Goal: Task Accomplishment & Management: Manage account settings

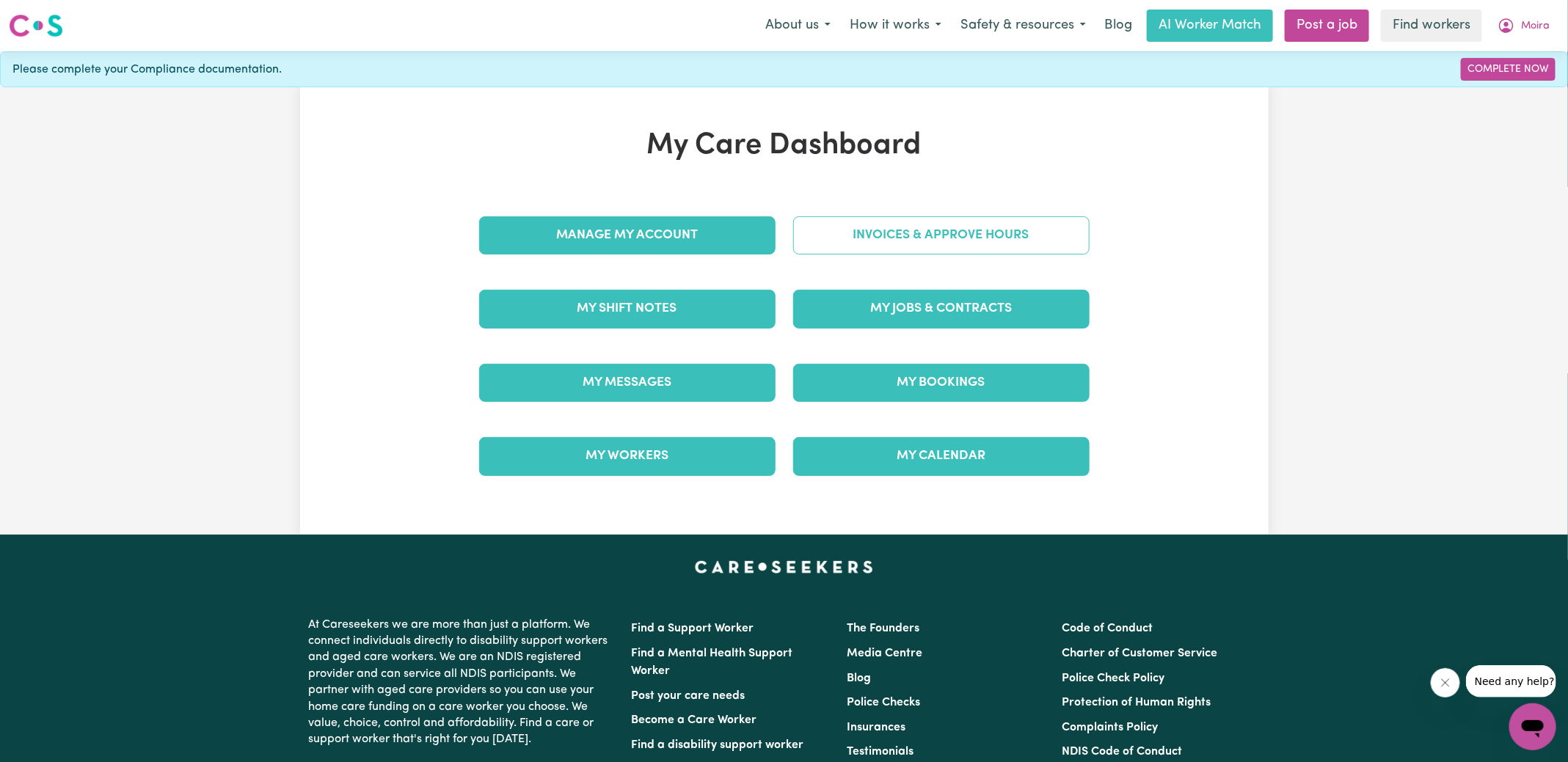
click at [879, 246] on link "Invoices & Approve Hours" at bounding box center [941, 235] width 297 height 38
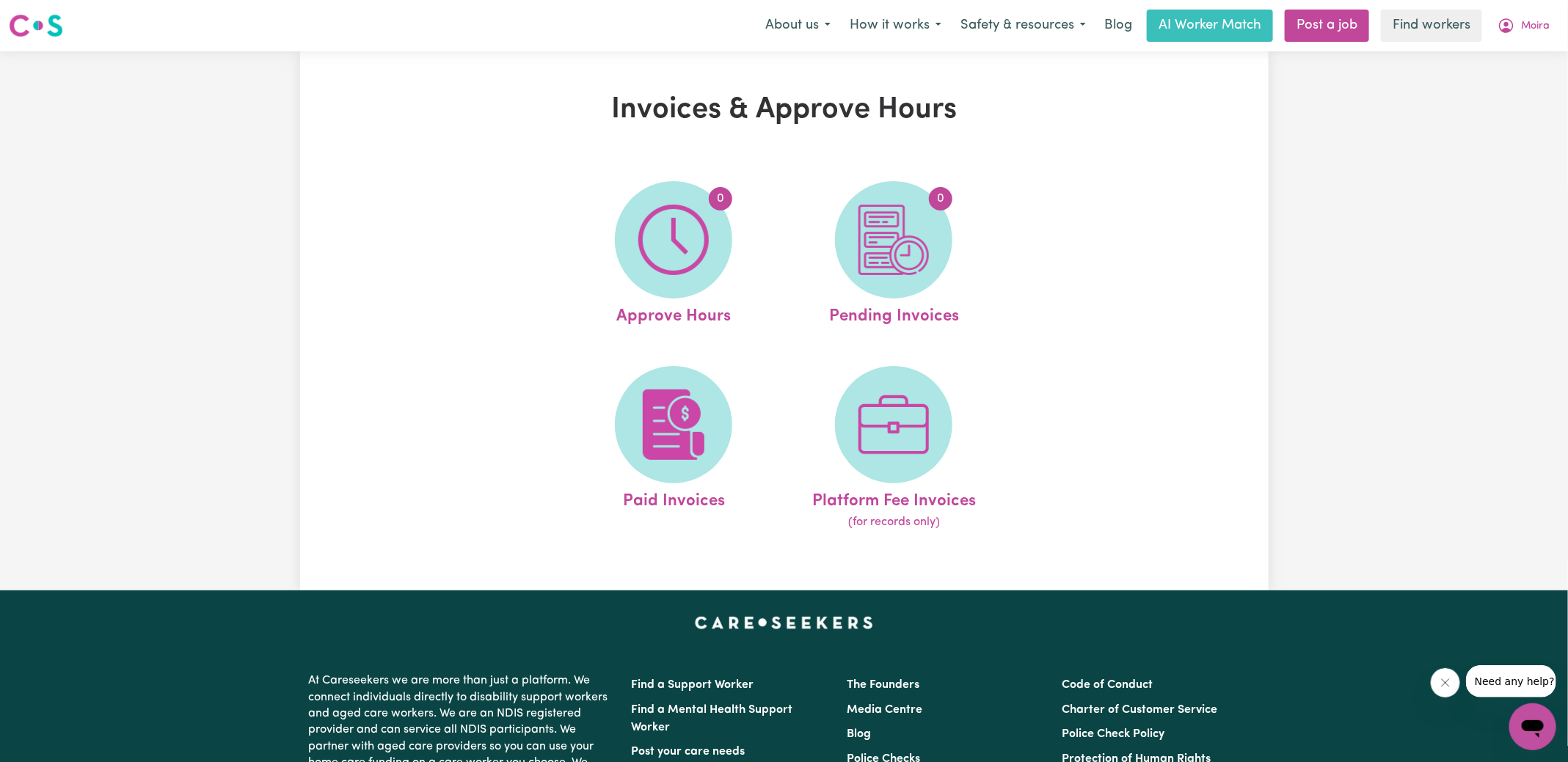
click at [706, 248] on img at bounding box center [674, 240] width 71 height 71
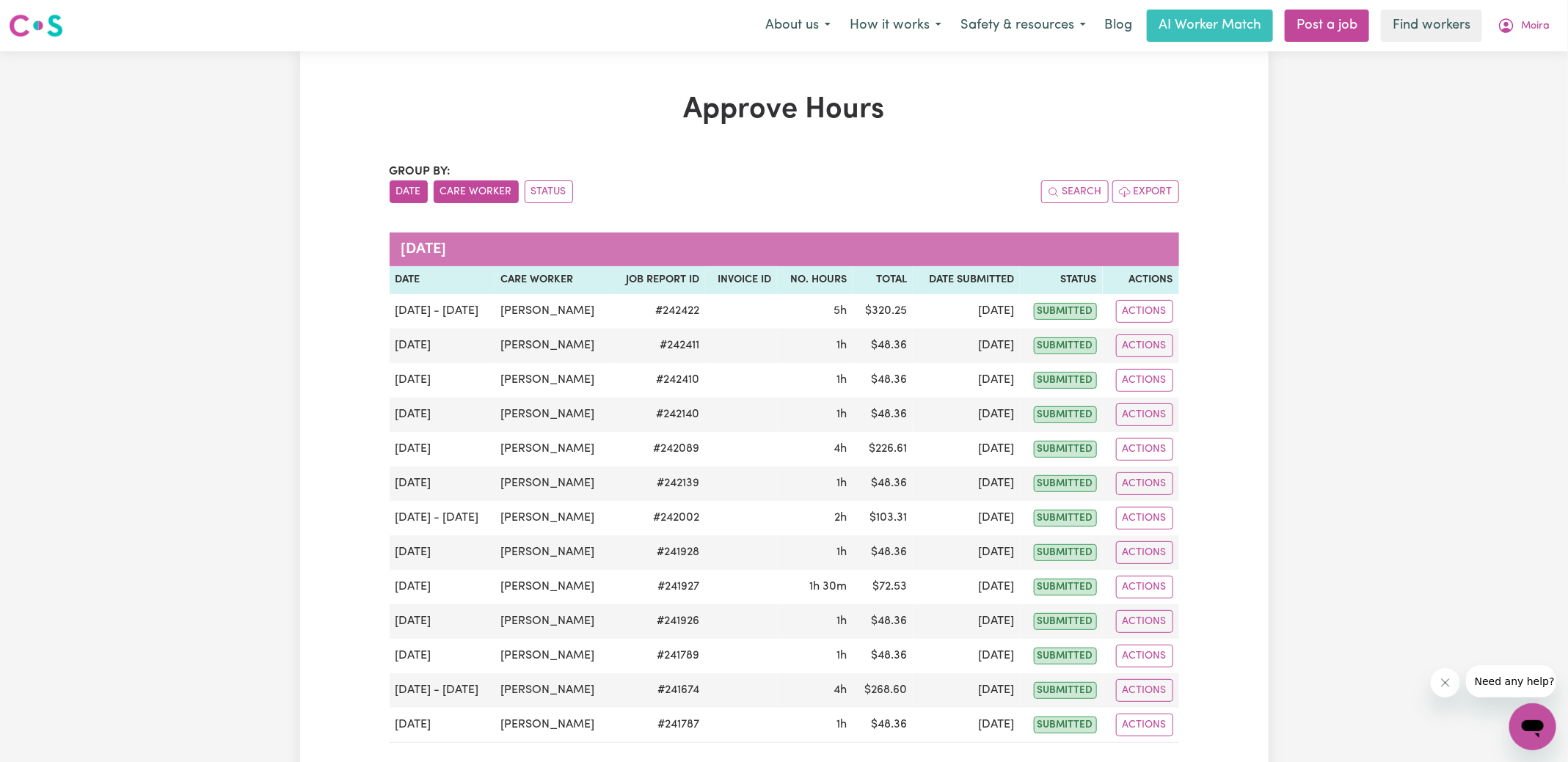
click at [477, 192] on button "Care Worker" at bounding box center [476, 192] width 85 height 23
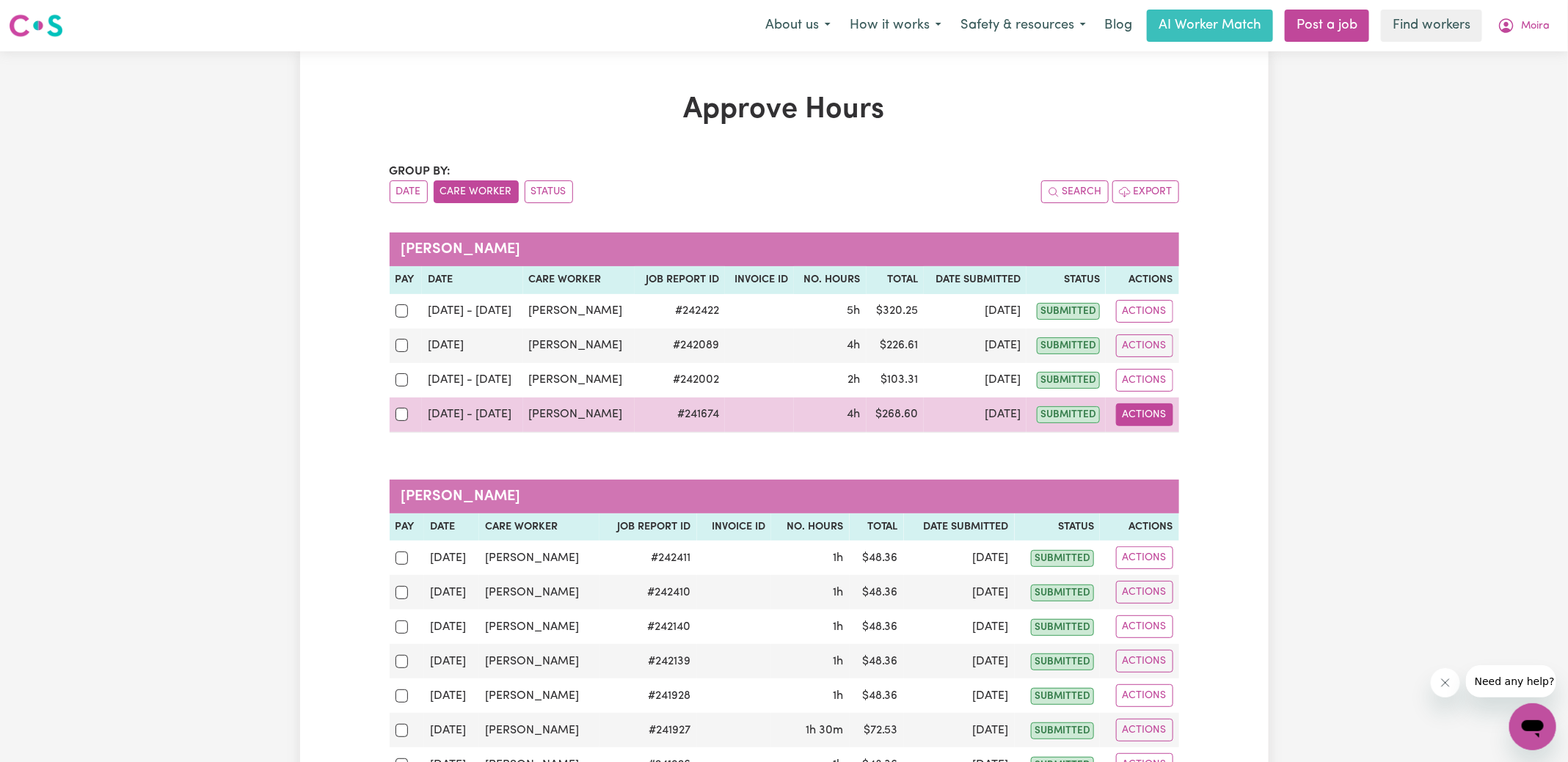
click at [1163, 413] on button "Actions" at bounding box center [1145, 415] width 57 height 23
click at [1168, 445] on link "View Job Report" at bounding box center [1182, 448] width 126 height 29
select select "pm"
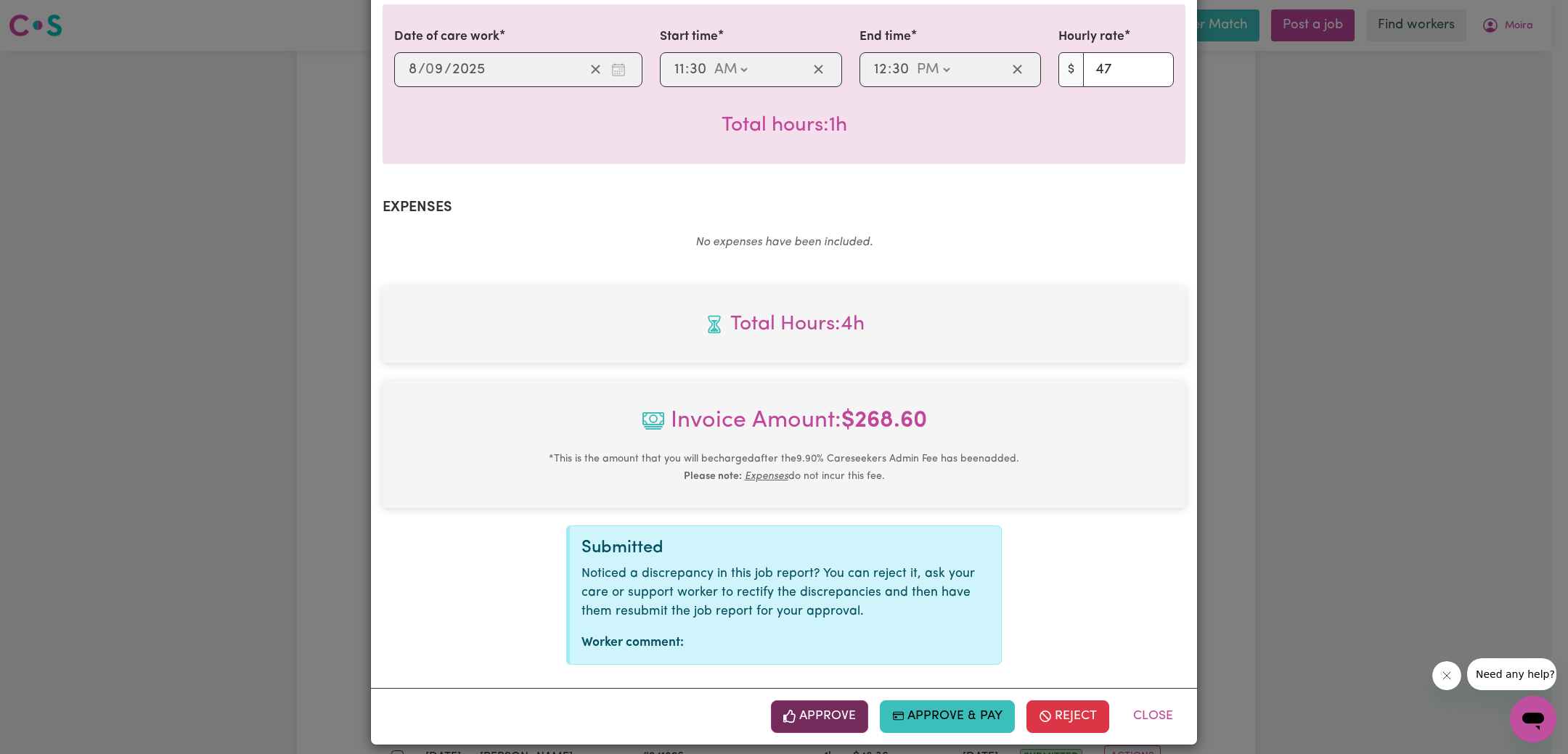
scroll to position [736, 0]
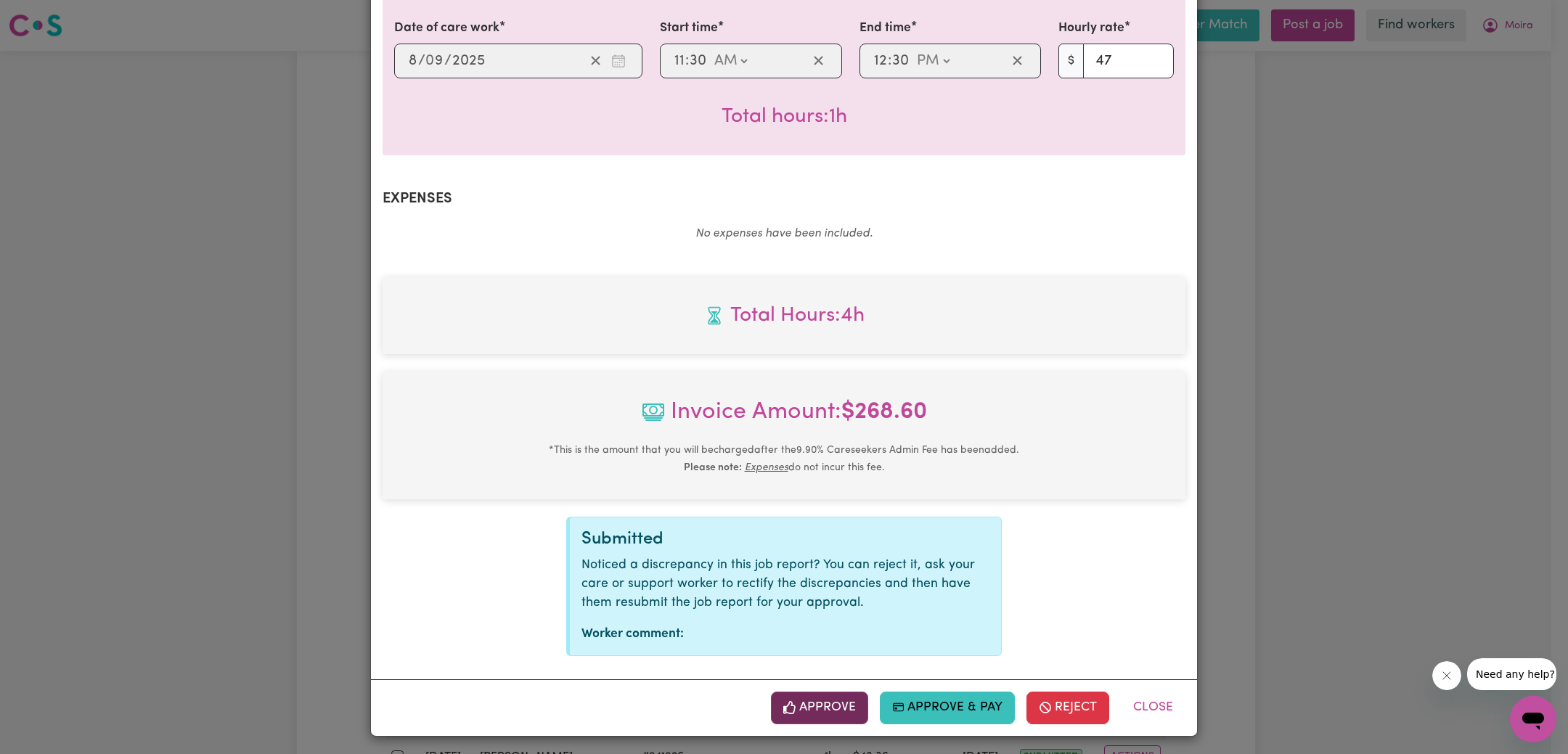
click at [839, 703] on button "Approve" at bounding box center [819, 708] width 98 height 32
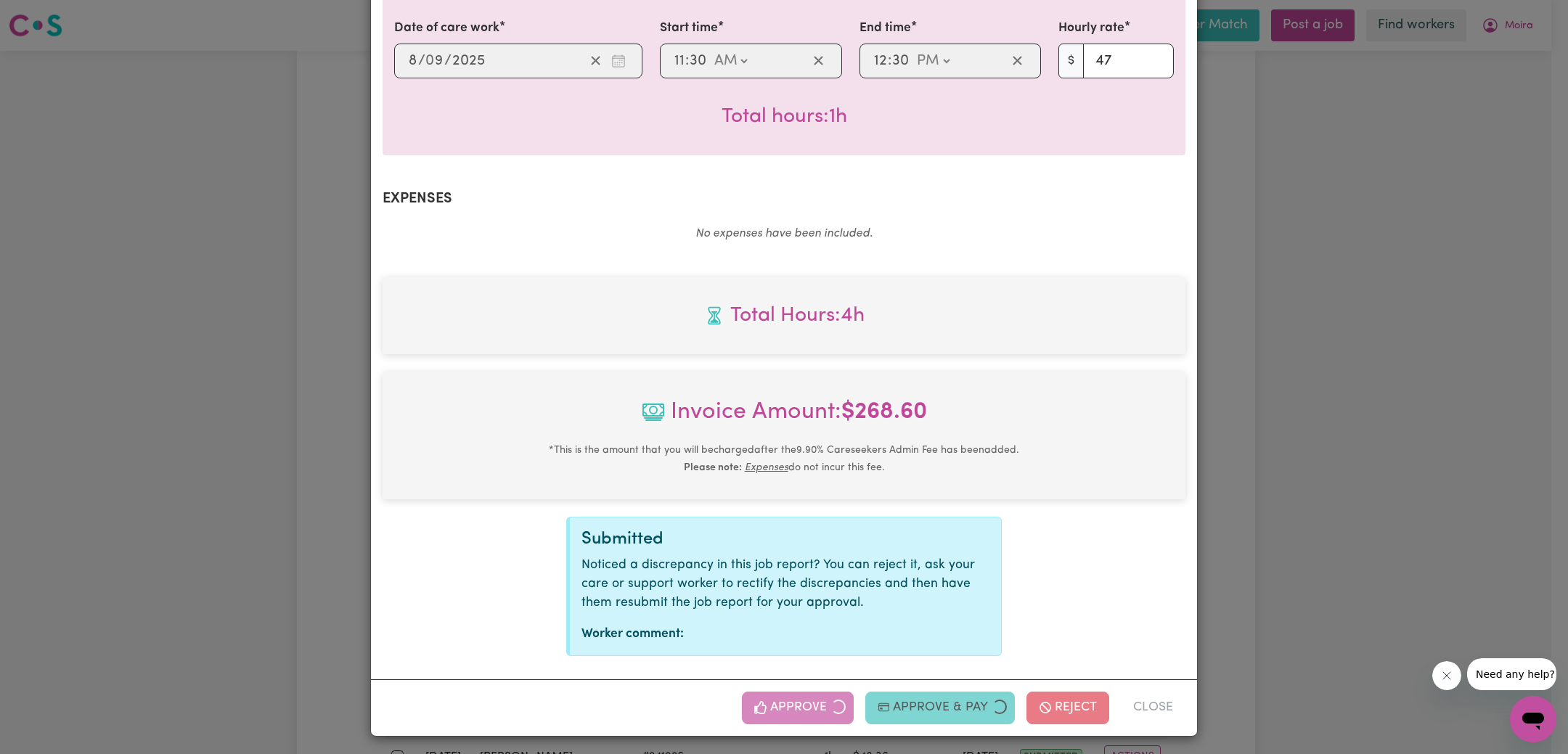
click at [1480, 399] on div "Job Report # 241674 - [PERSON_NAME] Summary Job report # 241674 Client name: [P…" at bounding box center [784, 377] width 1568 height 754
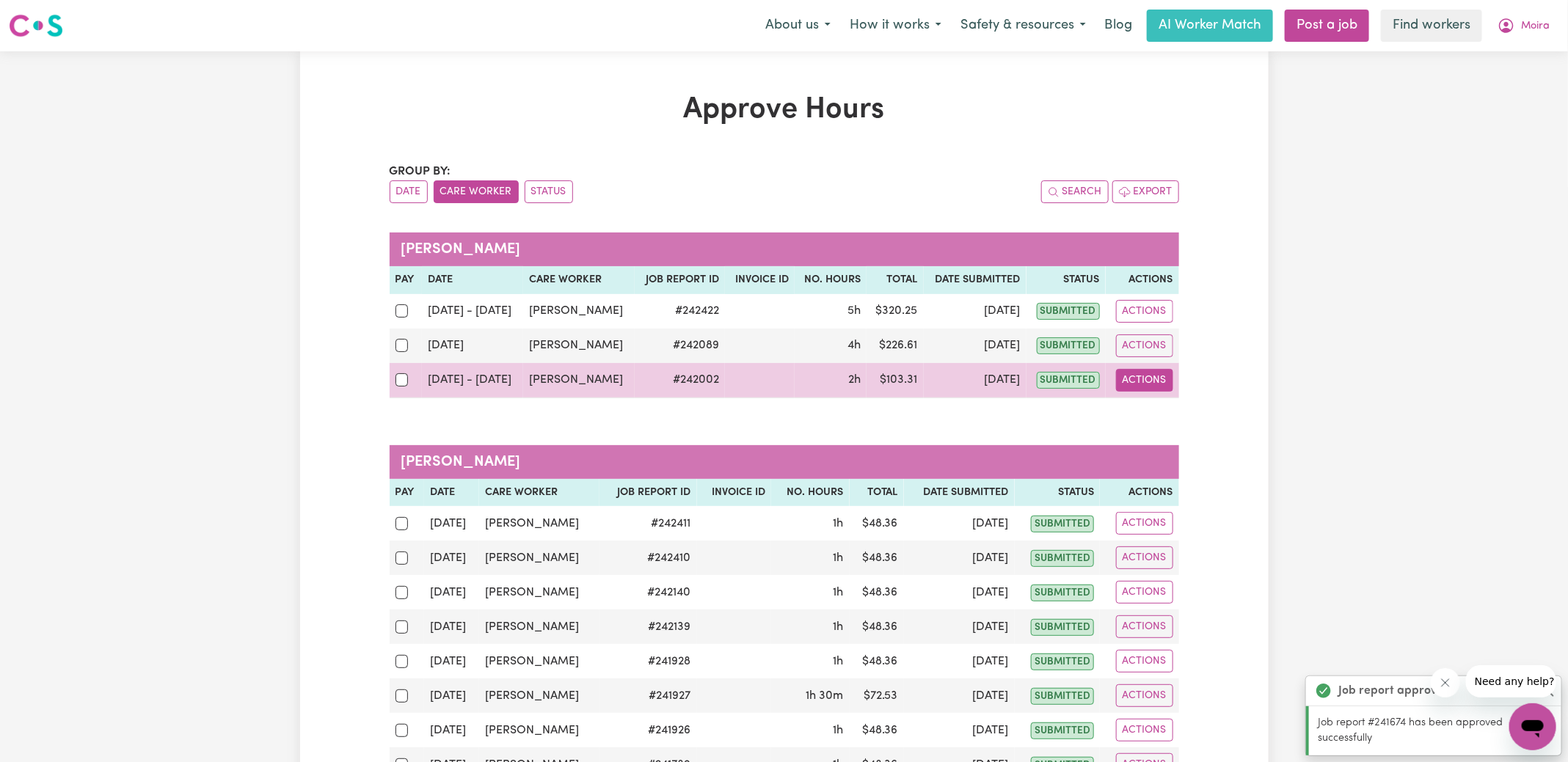
click at [1154, 381] on button "Actions" at bounding box center [1145, 380] width 57 height 23
click at [1170, 411] on link "View Job Report" at bounding box center [1182, 413] width 126 height 29
select select "pm"
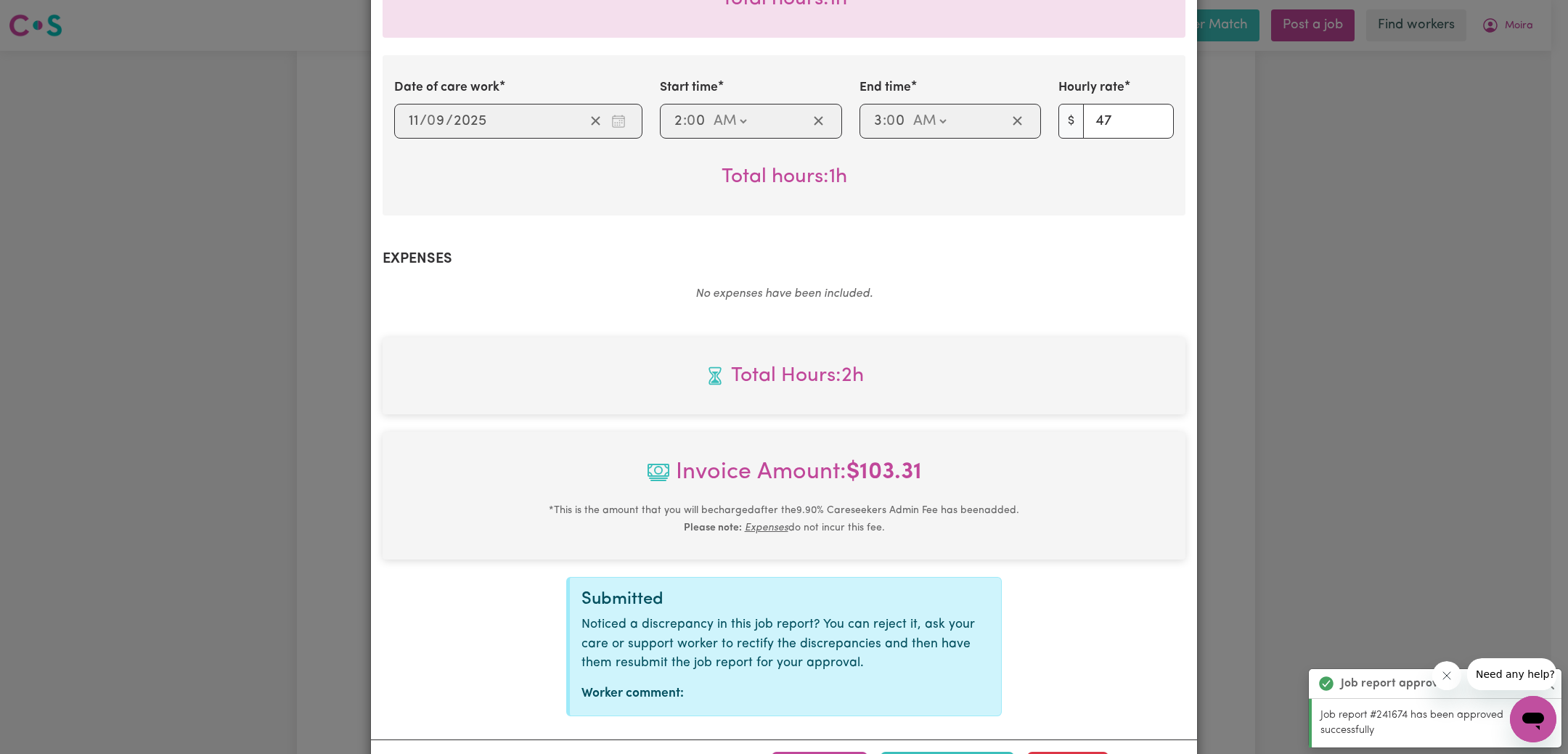
scroll to position [559, 0]
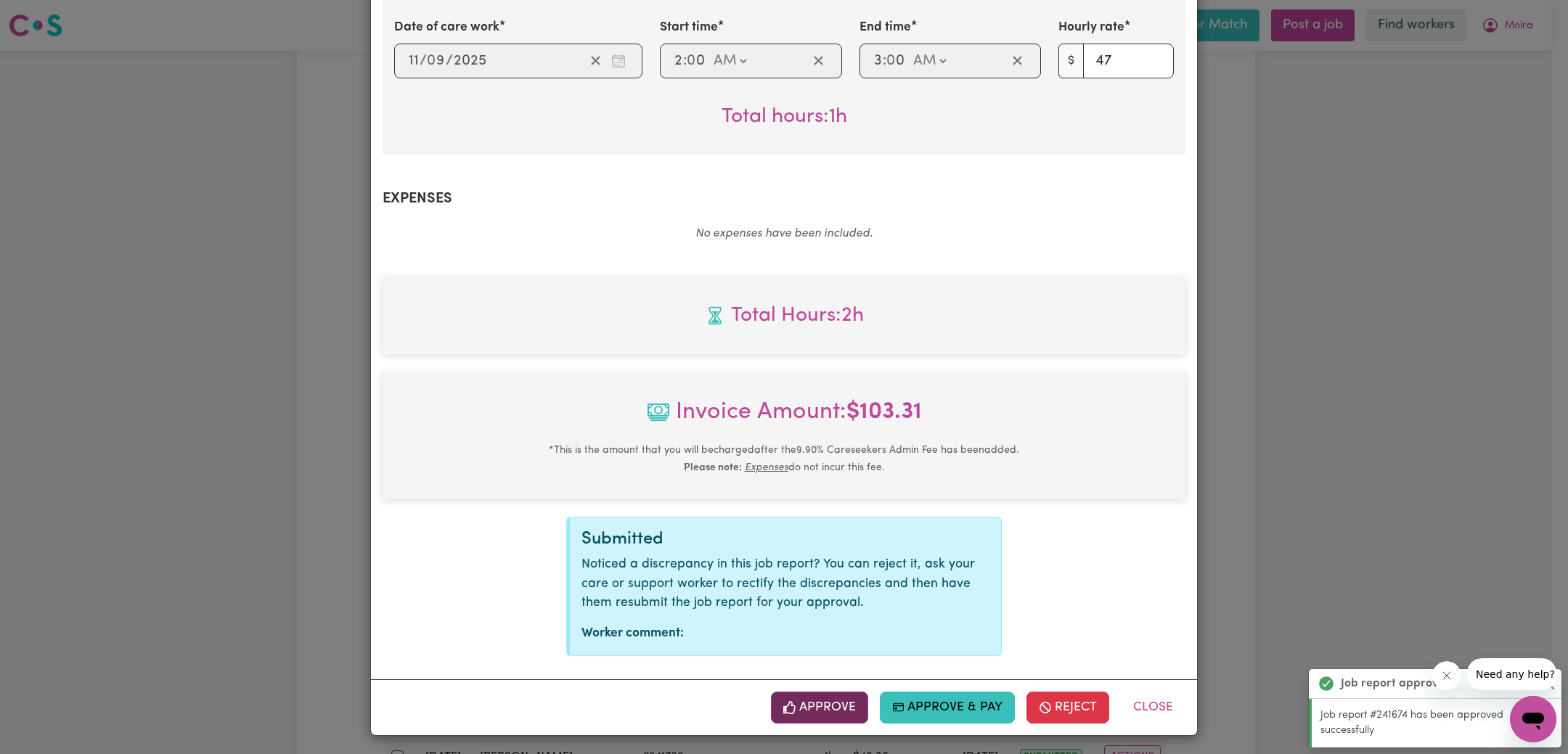
click at [810, 711] on button "Approve" at bounding box center [819, 708] width 98 height 32
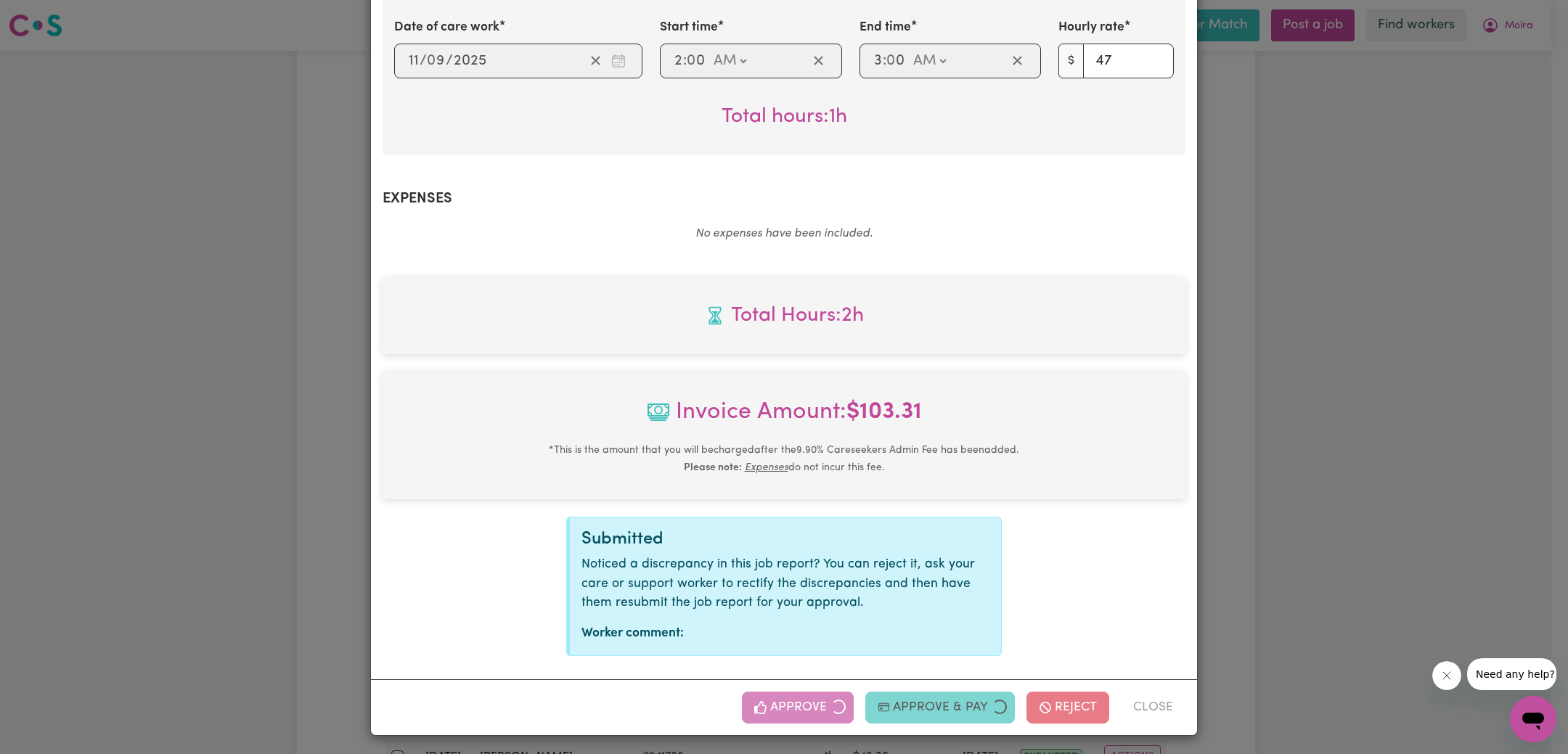
click at [1413, 404] on div "Job Report # 242002 - [PERSON_NAME] Summary Job report # 242002 Client name: [P…" at bounding box center [784, 377] width 1568 height 754
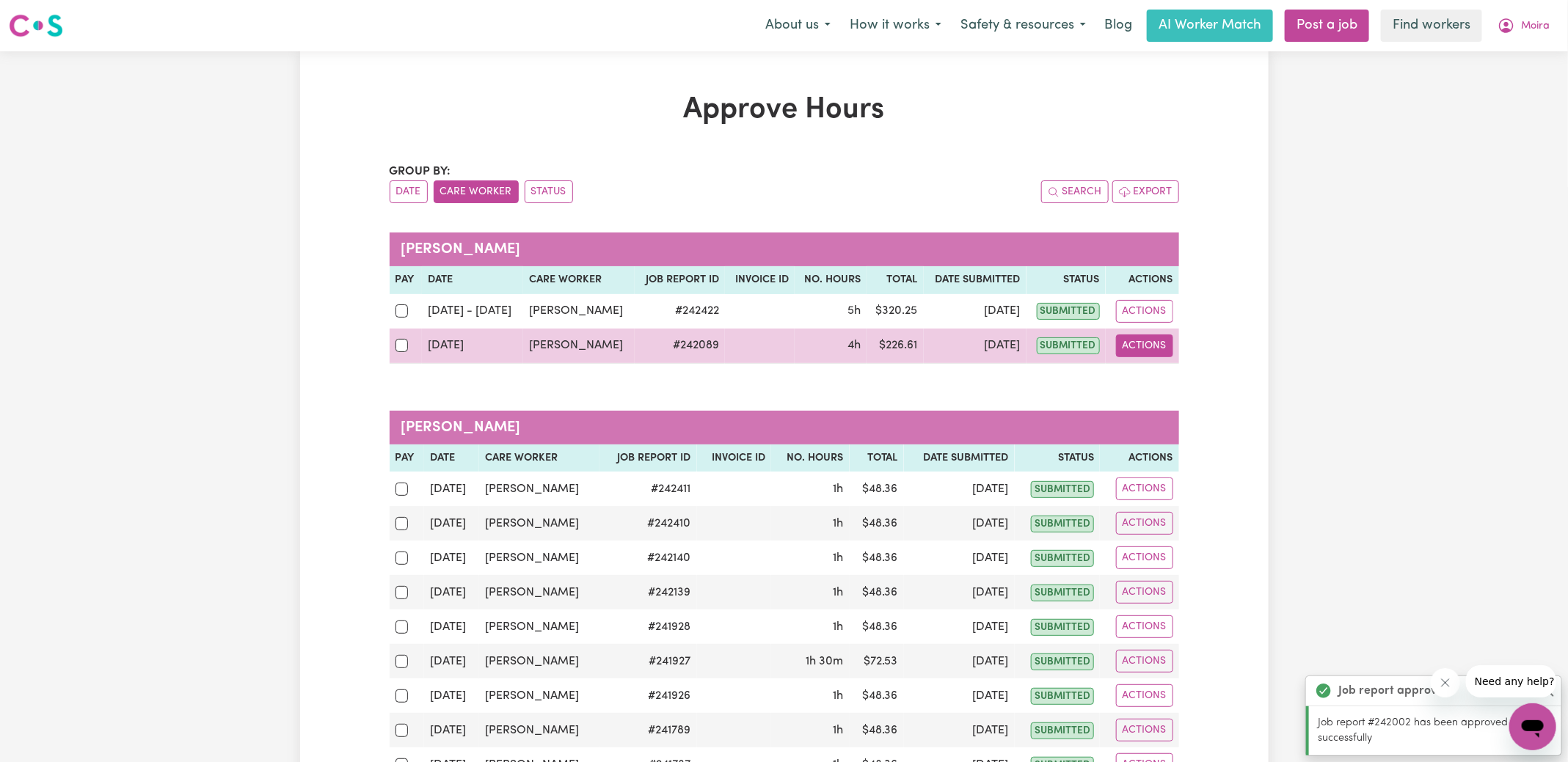
click at [1144, 347] on button "Actions" at bounding box center [1145, 346] width 57 height 23
click at [1164, 379] on link "View Job Report" at bounding box center [1182, 379] width 126 height 29
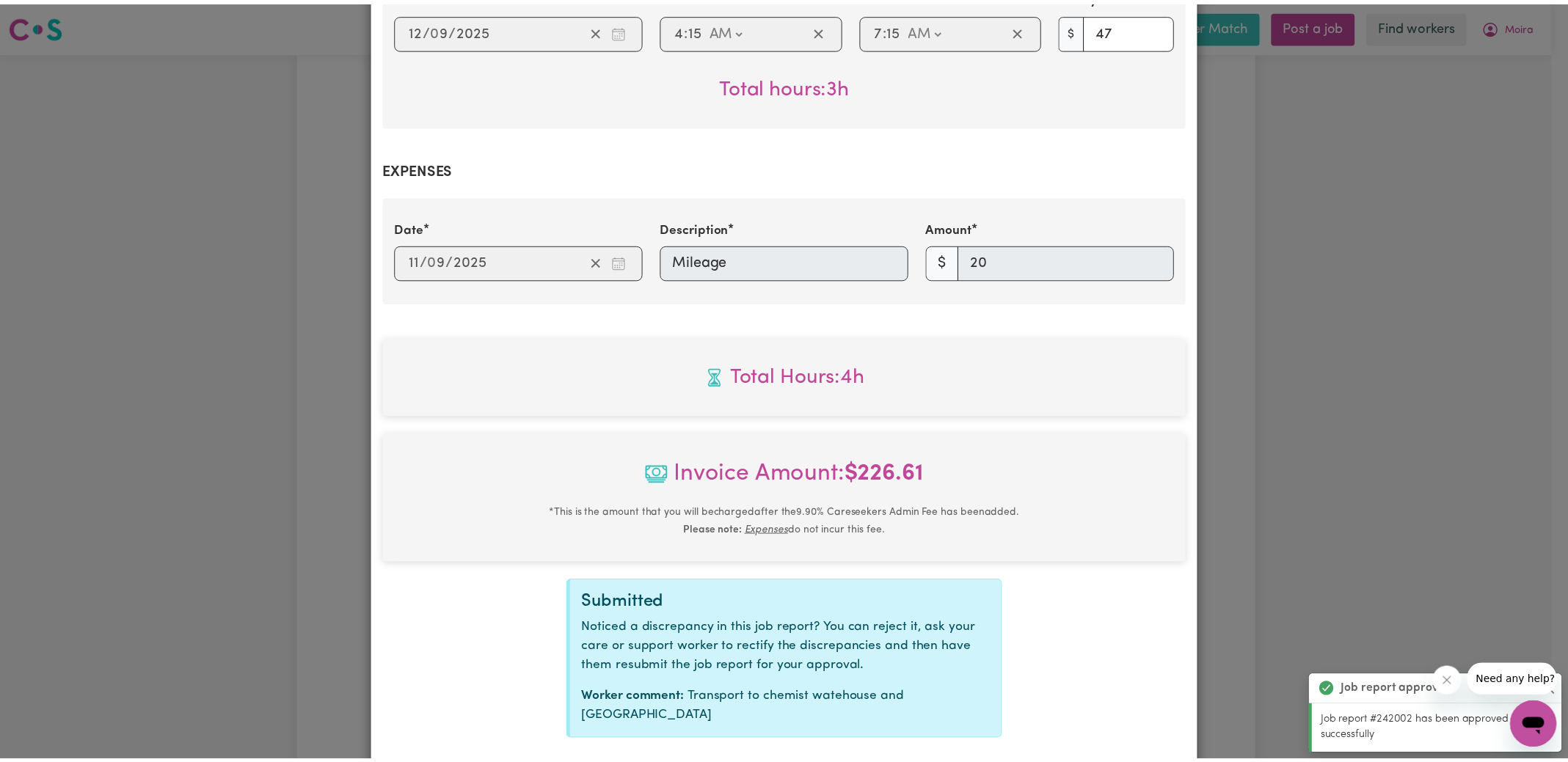
scroll to position [675, 0]
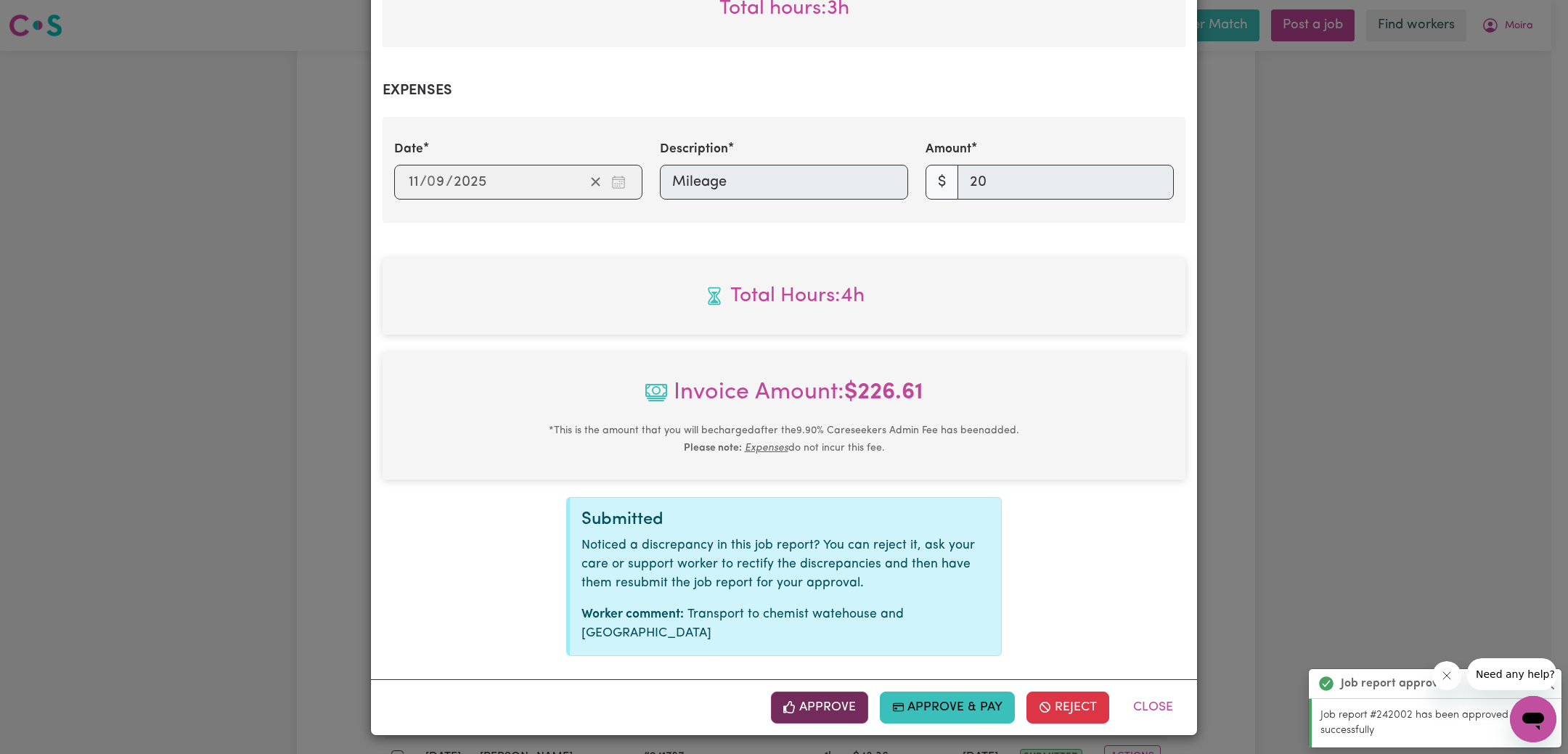
click at [796, 702] on button "Approve" at bounding box center [819, 708] width 98 height 32
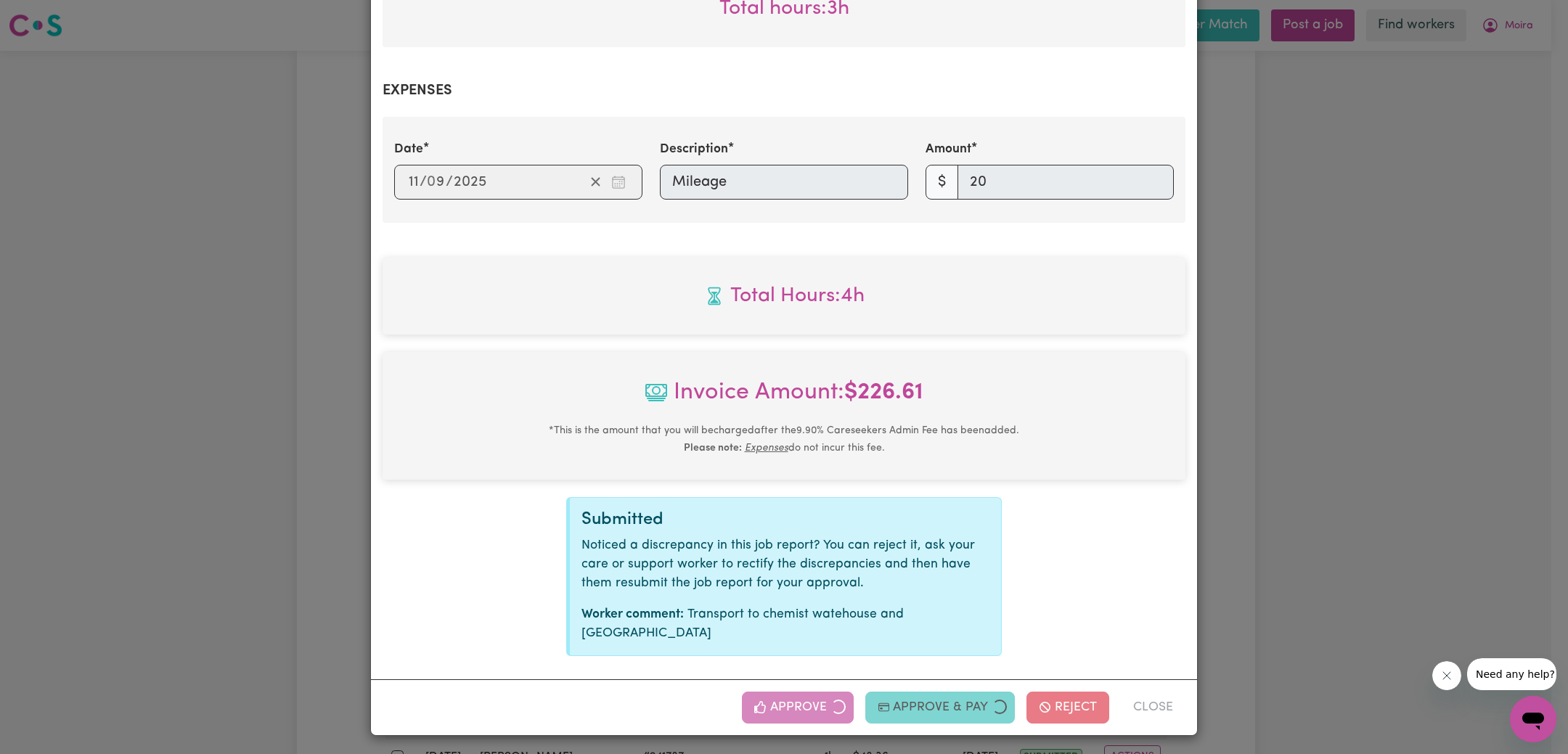
click at [1359, 431] on div "Job Report # 242089 - [PERSON_NAME] Summary Job report # 242089 Client name: [P…" at bounding box center [784, 377] width 1568 height 754
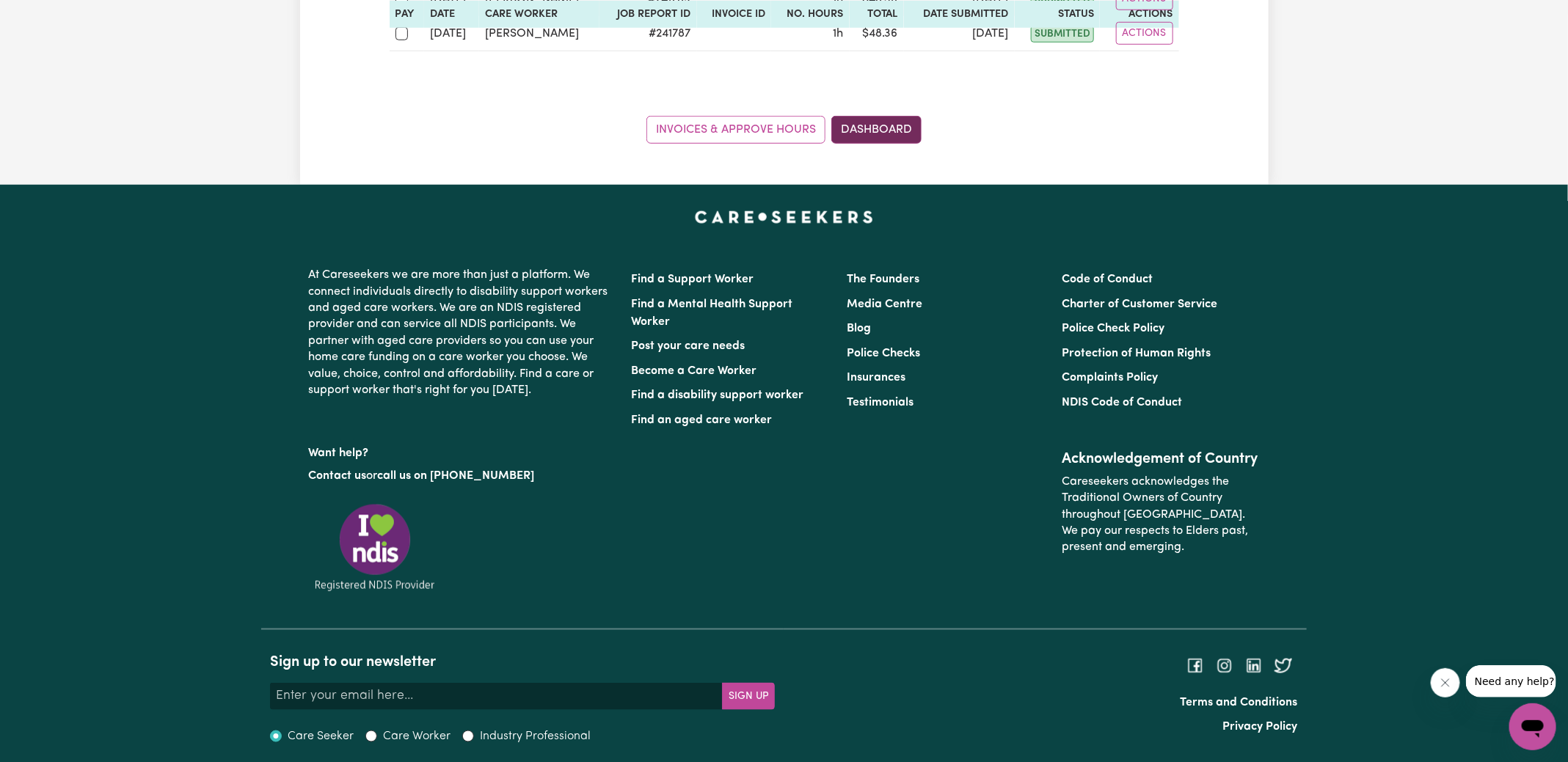
click at [910, 117] on link "Dashboard" at bounding box center [877, 130] width 90 height 28
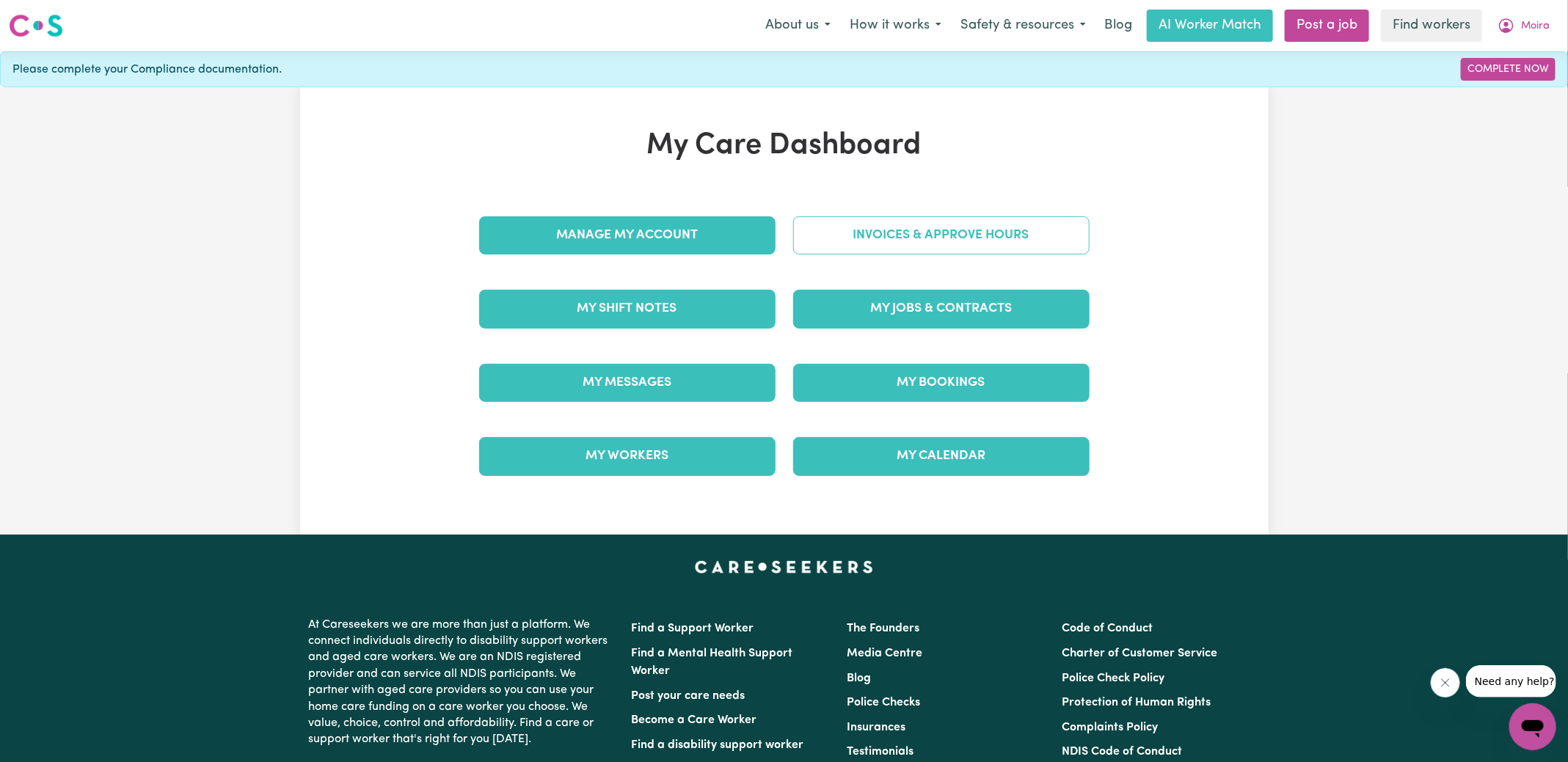
click at [906, 242] on link "Invoices & Approve Hours" at bounding box center [941, 235] width 297 height 38
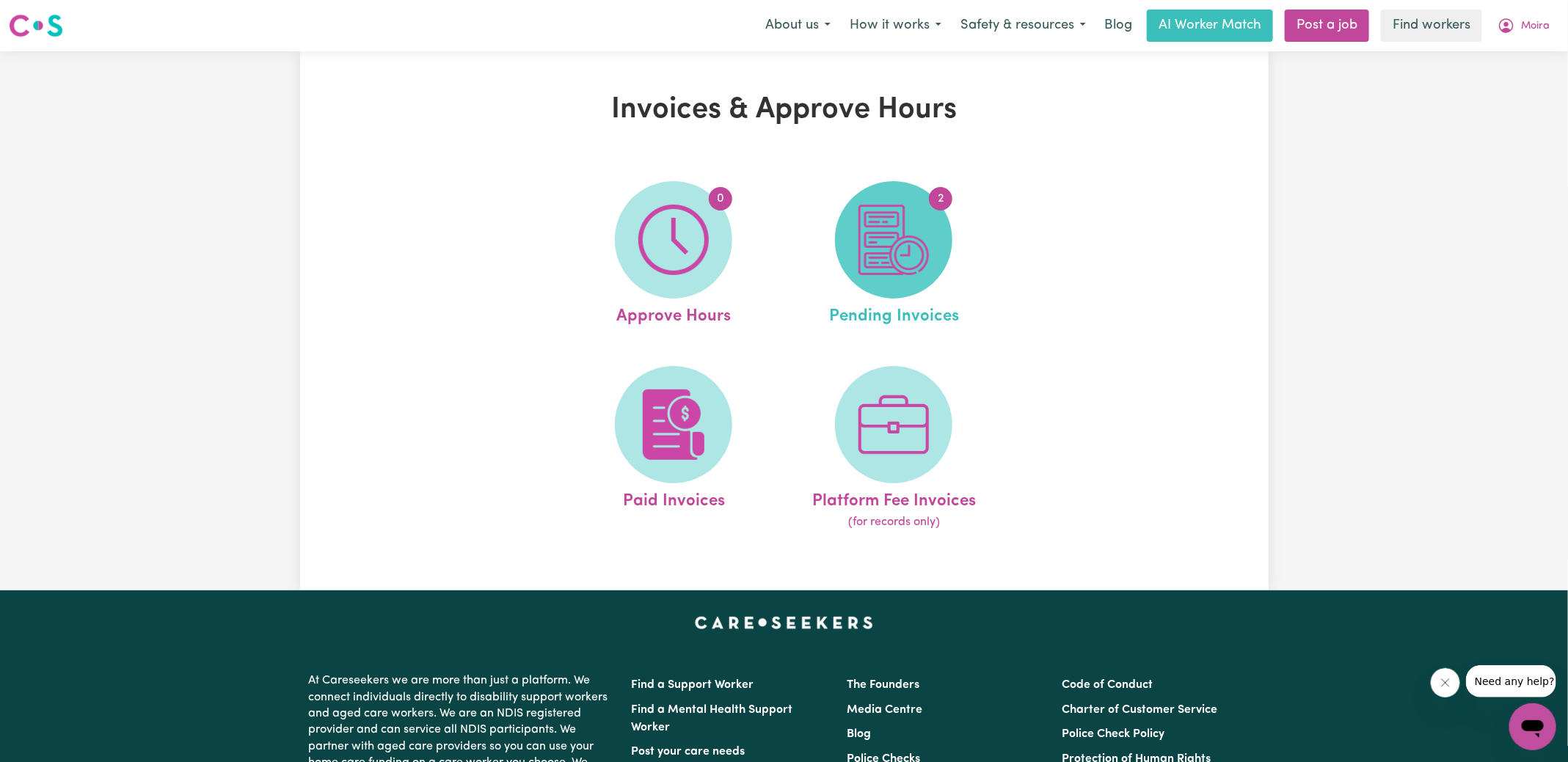
click at [906, 273] on img at bounding box center [894, 240] width 71 height 71
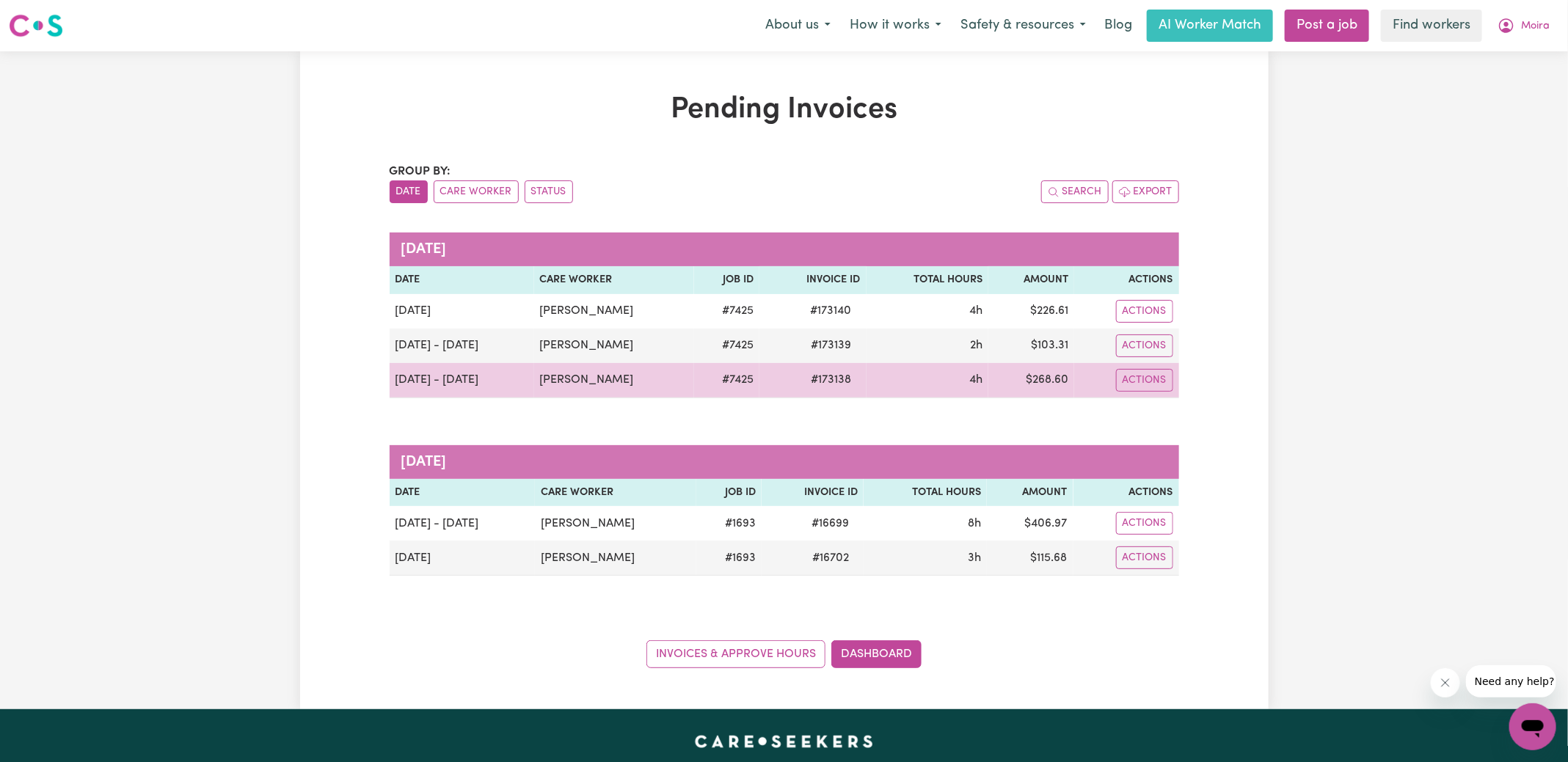
click at [823, 378] on span "# 173138" at bounding box center [831, 379] width 58 height 17
click at [822, 378] on span "# 173138" at bounding box center [831, 379] width 58 height 17
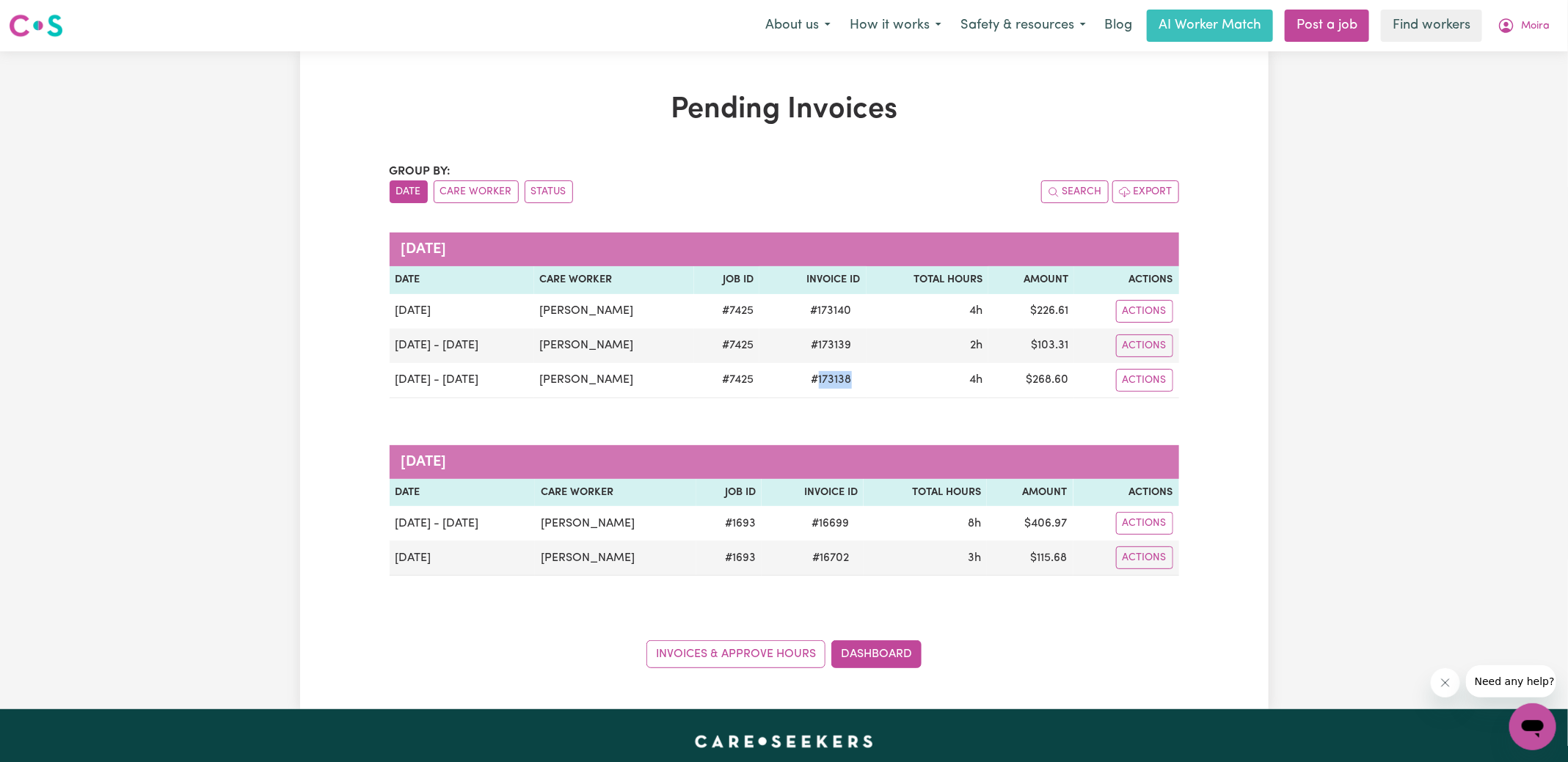
copy span "173138"
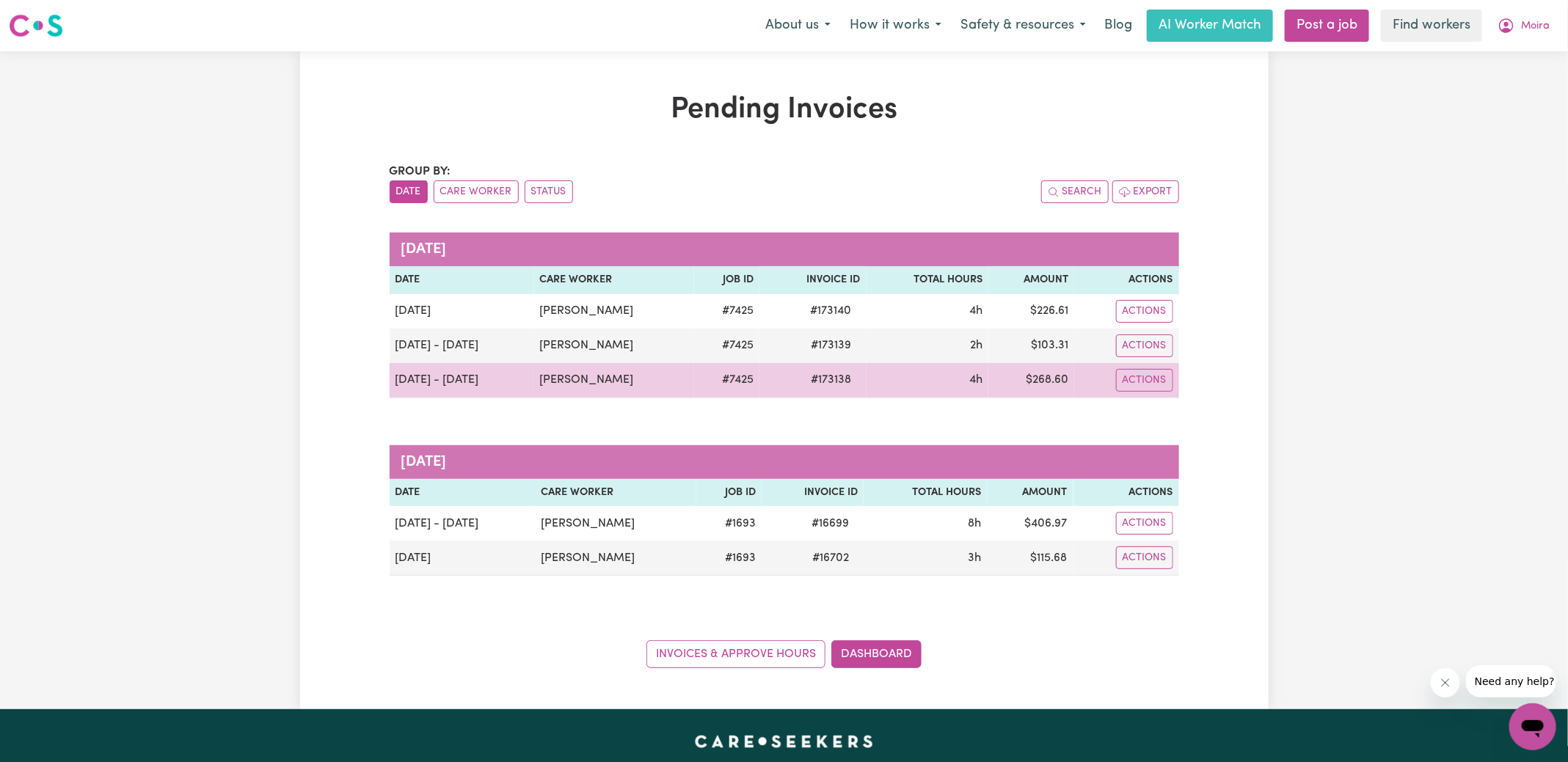
click at [1055, 375] on td "$ 268.60" at bounding box center [1032, 380] width 86 height 35
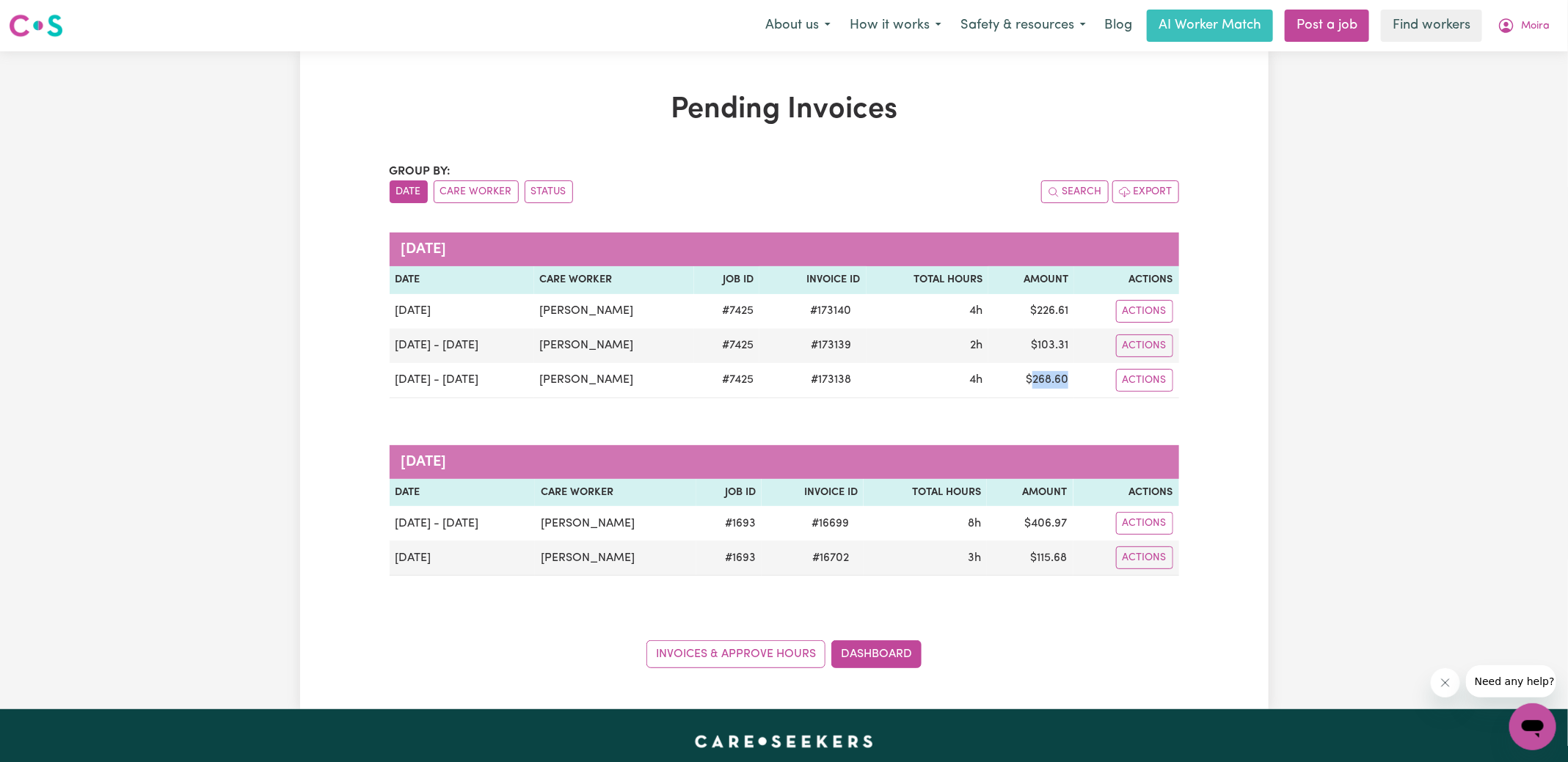
copy td "268.60"
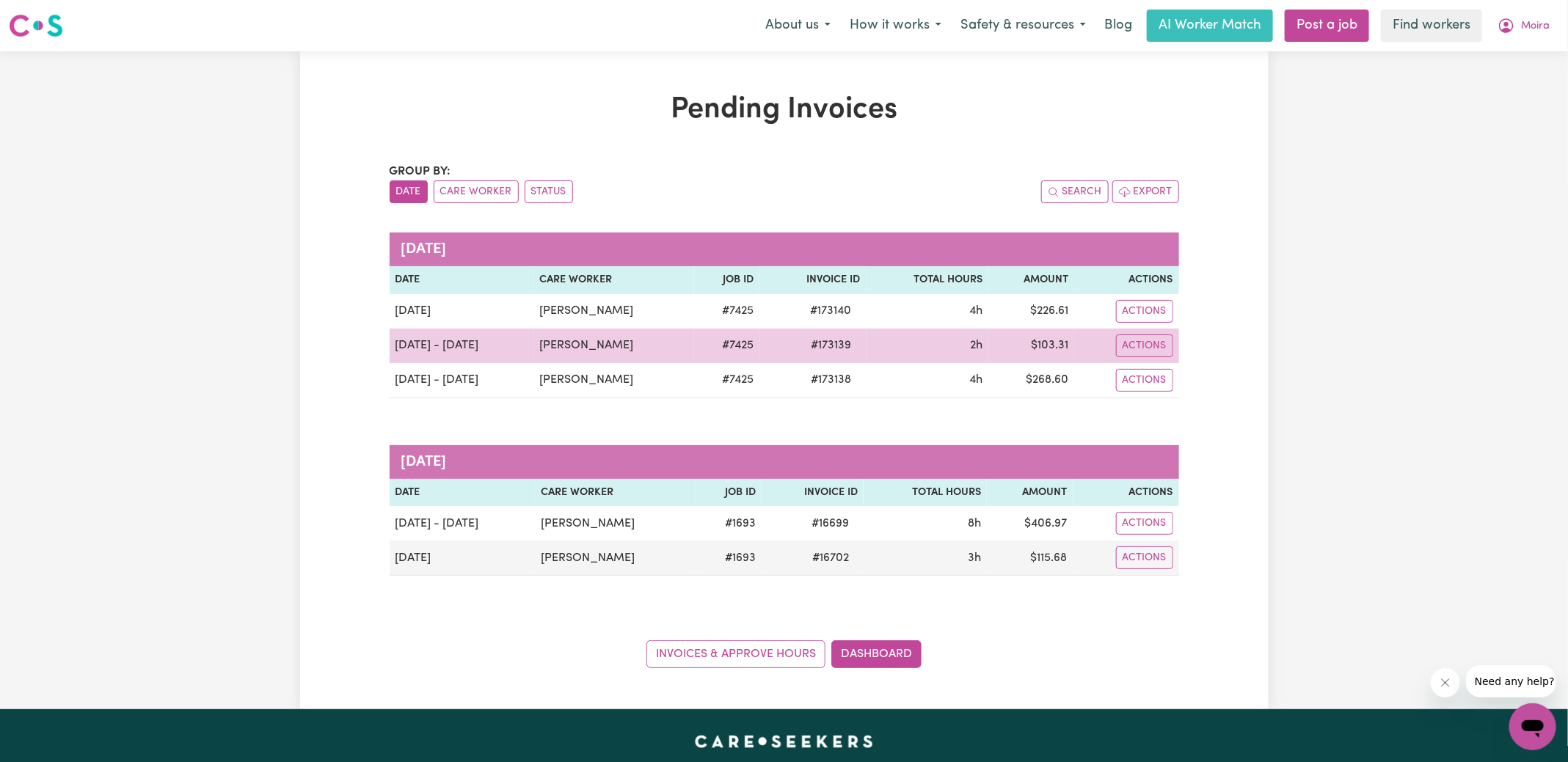
click at [820, 341] on span "# 173139" at bounding box center [831, 345] width 58 height 17
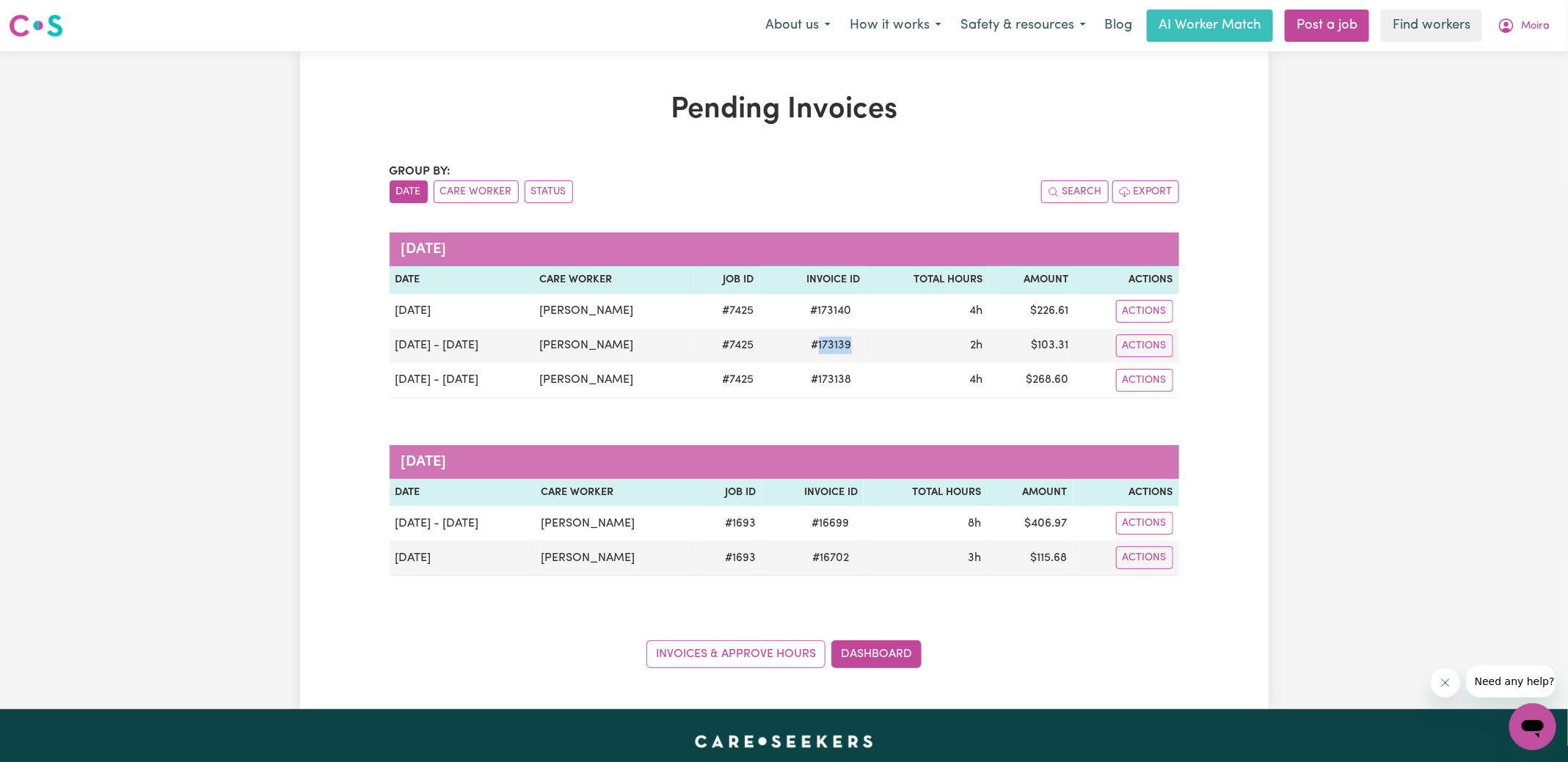
copy span "173139"
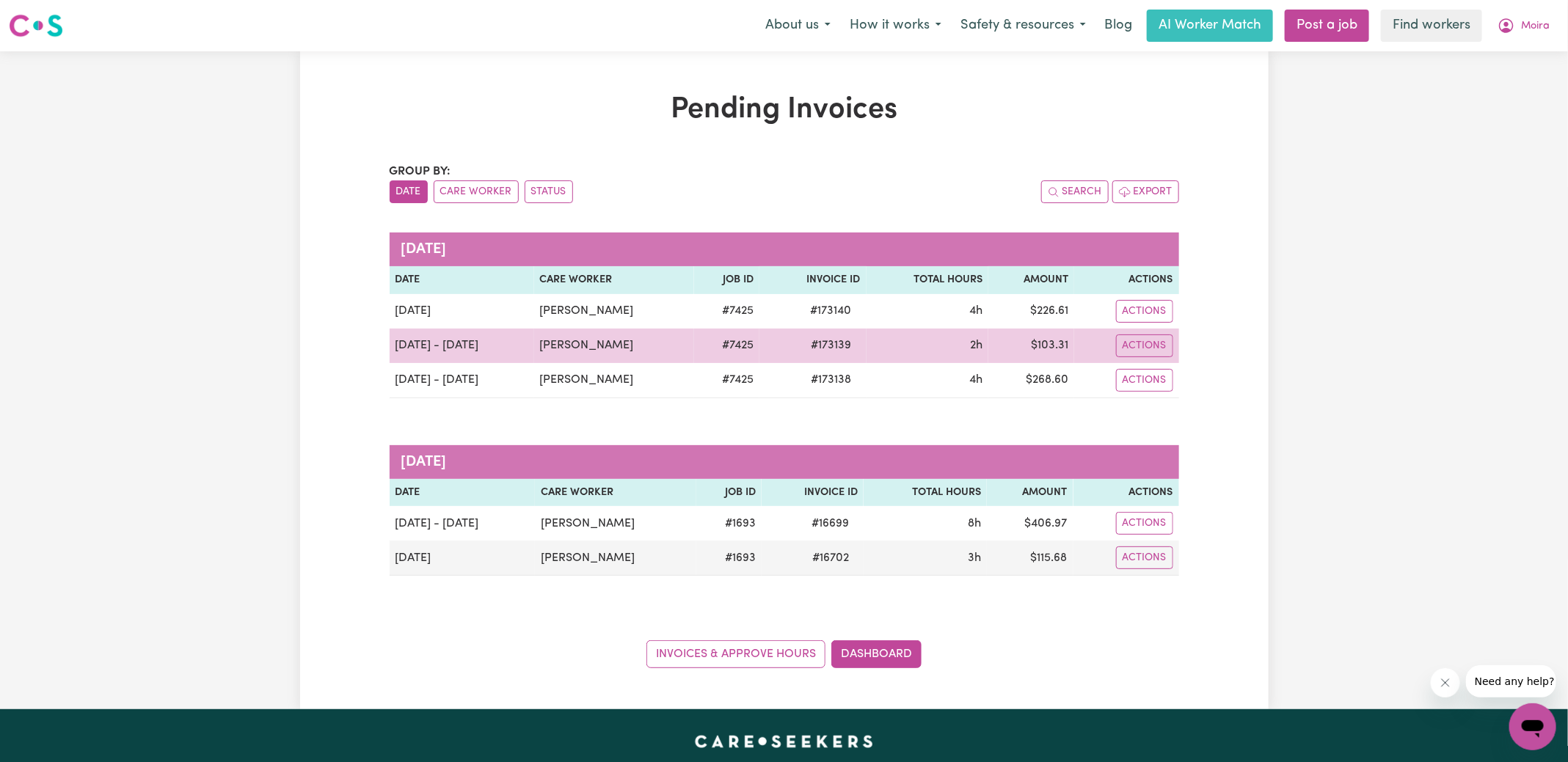
click at [1042, 343] on td "$ 103.31" at bounding box center [1032, 346] width 86 height 35
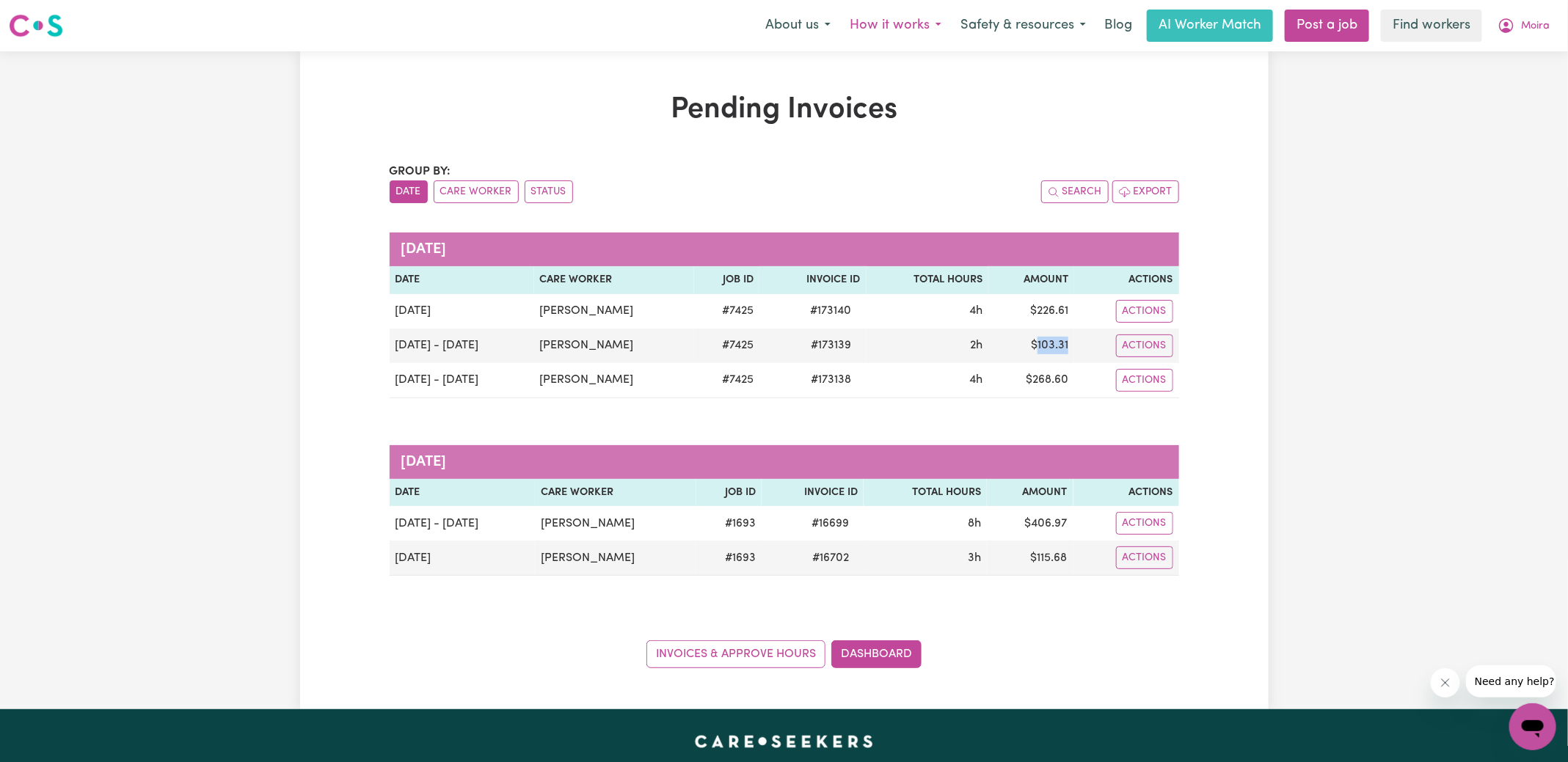
copy td "103.31"
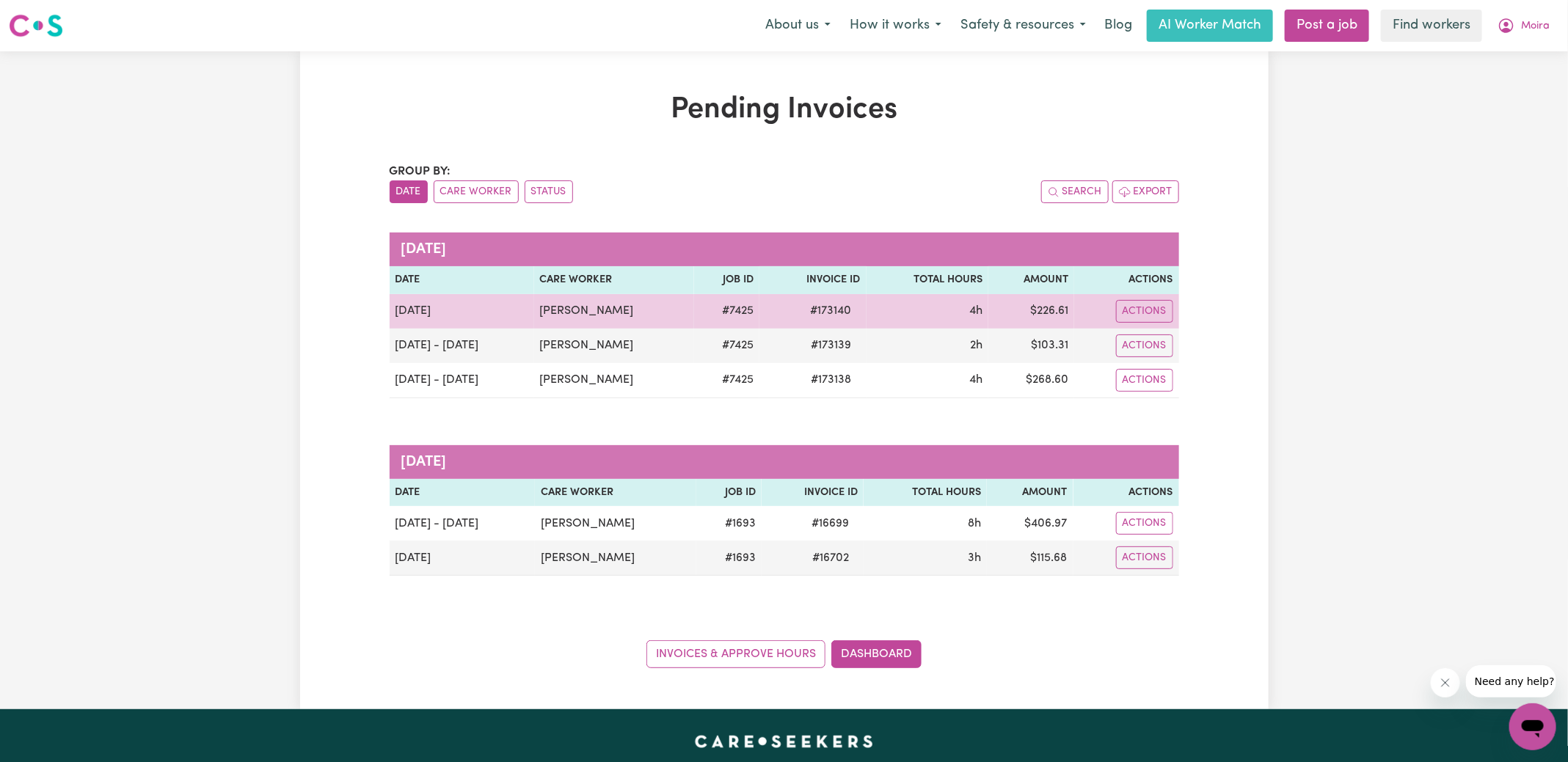
click at [822, 306] on span "# 173140" at bounding box center [831, 310] width 59 height 17
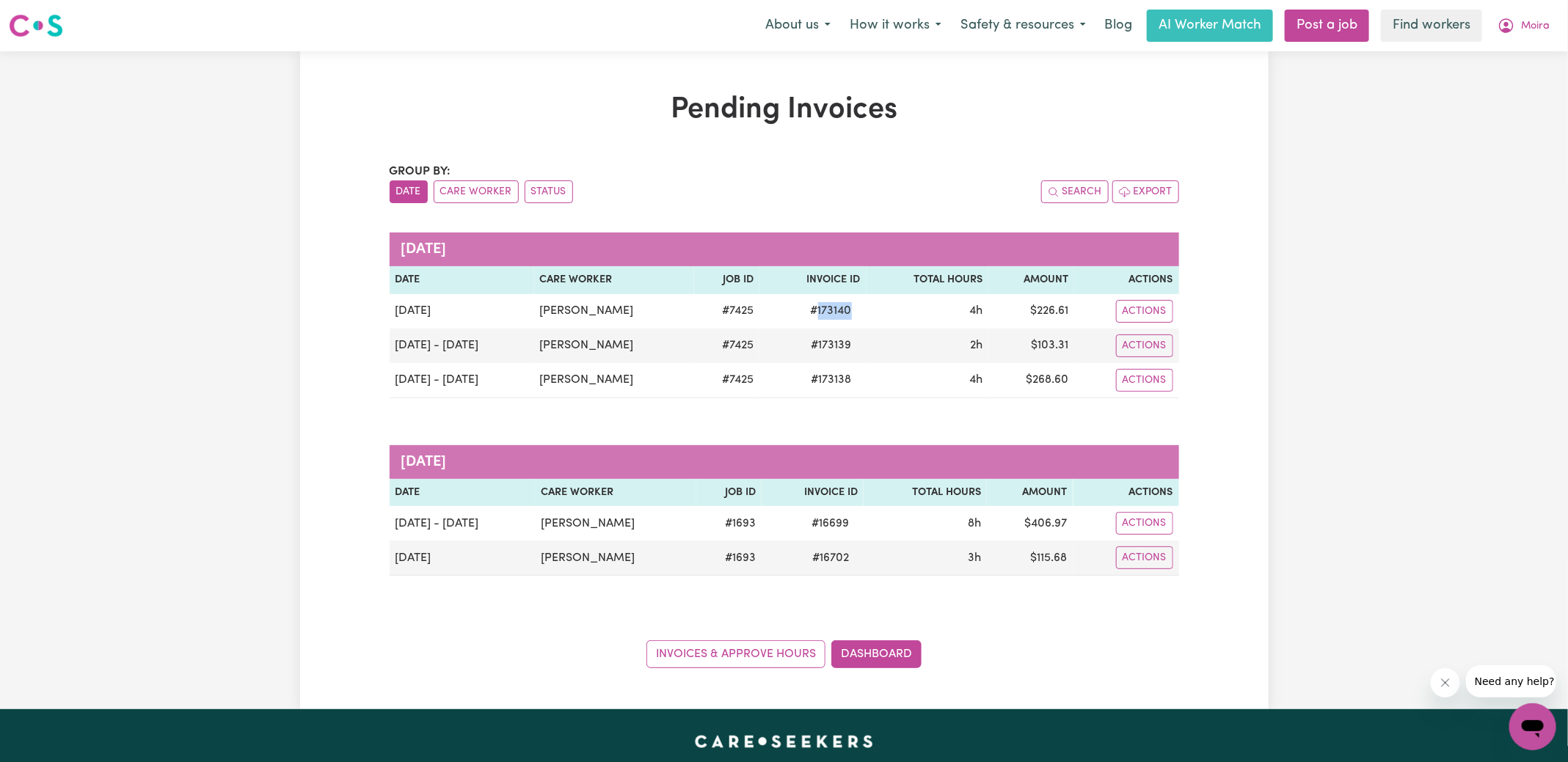
drag, startPoint x: 822, startPoint y: 306, endPoint x: 868, endPoint y: 277, distance: 54.4
click at [822, 307] on span "# 173140" at bounding box center [831, 310] width 59 height 17
copy span "173140"
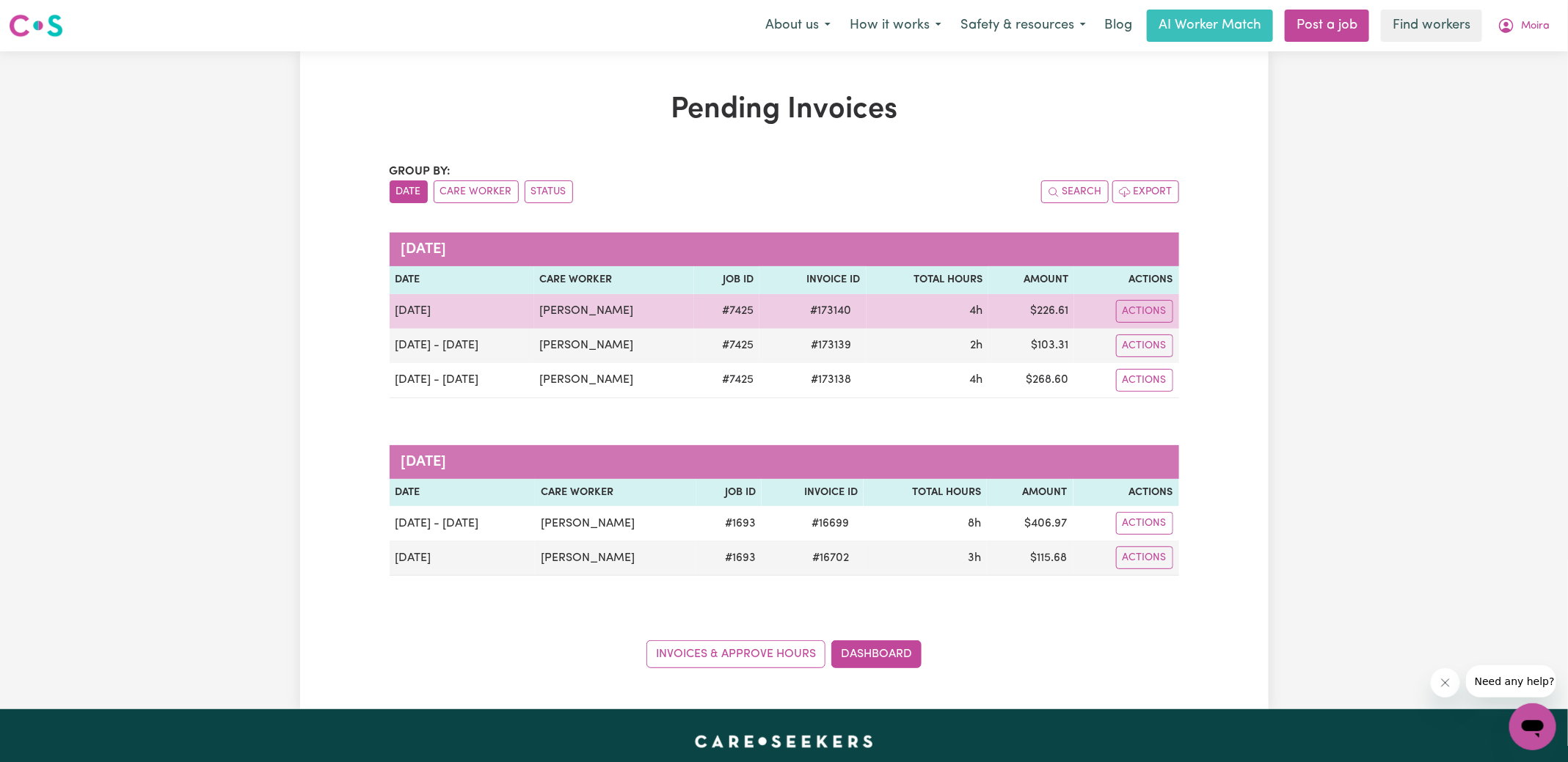
click at [1051, 308] on td "$ 226.61" at bounding box center [1032, 312] width 86 height 35
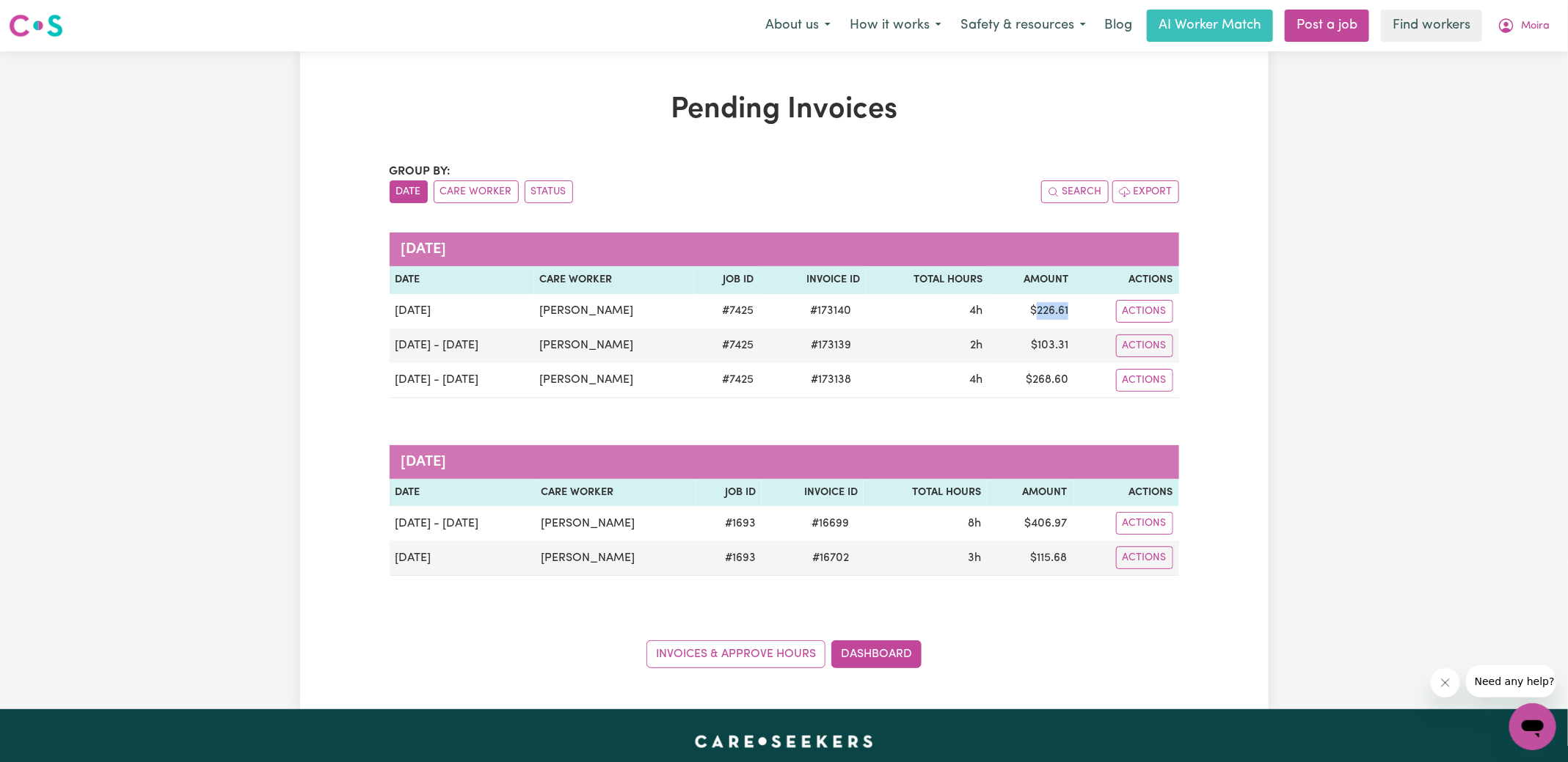
copy td "226.61"
click at [1509, 25] on icon "My Account" at bounding box center [1507, 24] width 5 height 5
click at [1494, 78] on link "Logout" at bounding box center [1501, 84] width 116 height 28
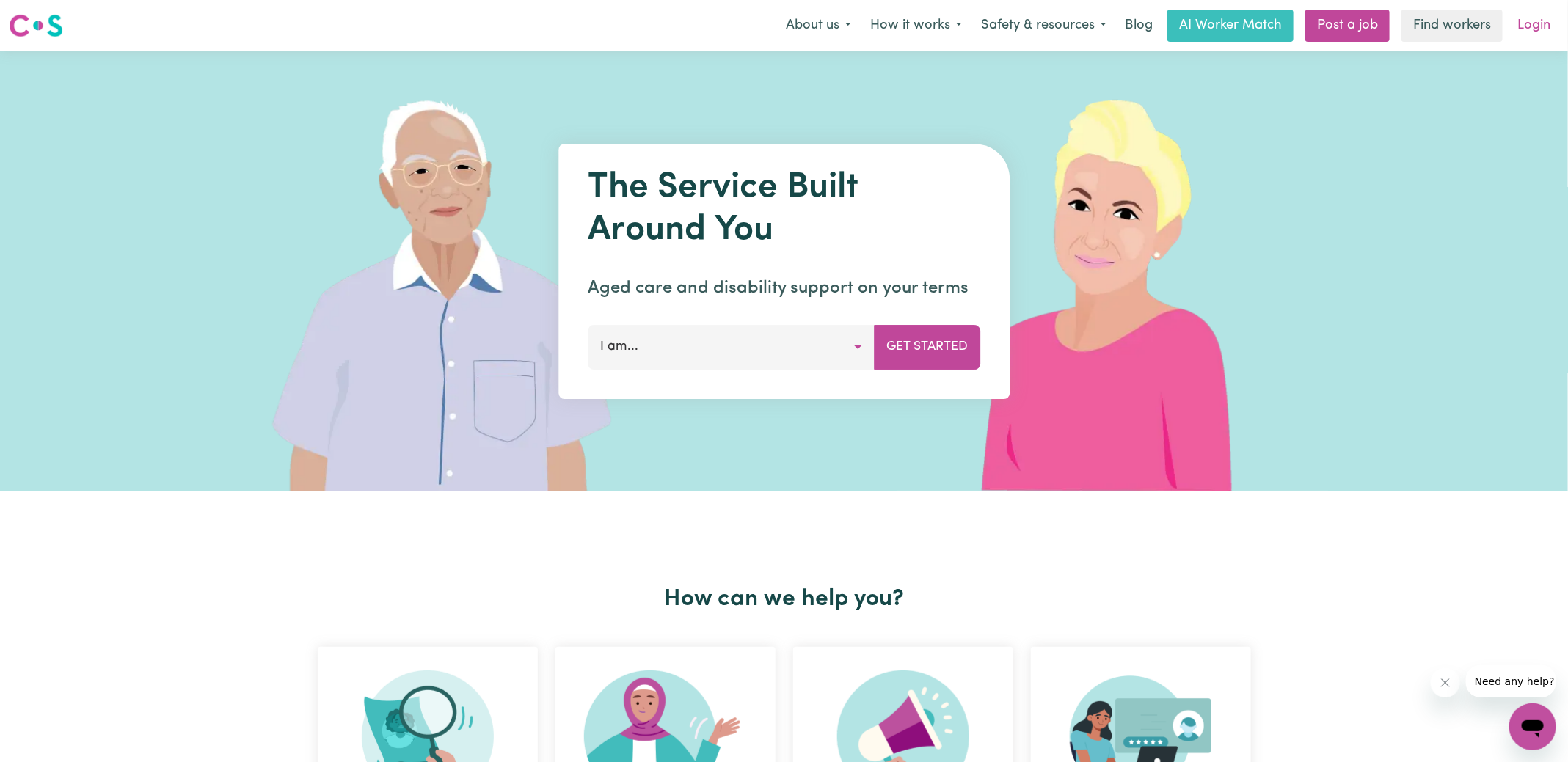
click at [1532, 30] on link "Login" at bounding box center [1534, 26] width 50 height 32
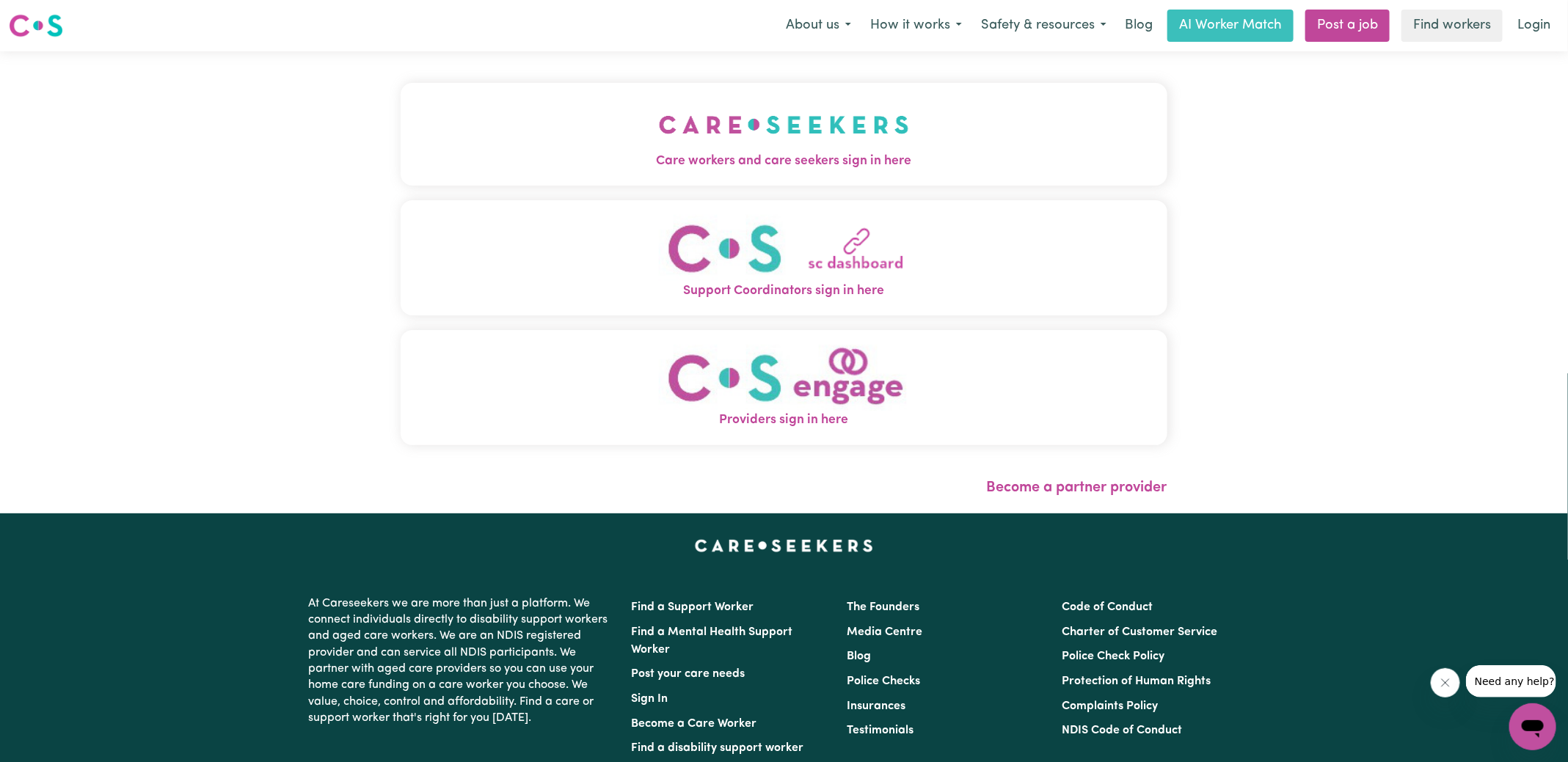
click at [810, 156] on span "Care workers and care seekers sign in here" at bounding box center [784, 161] width 767 height 19
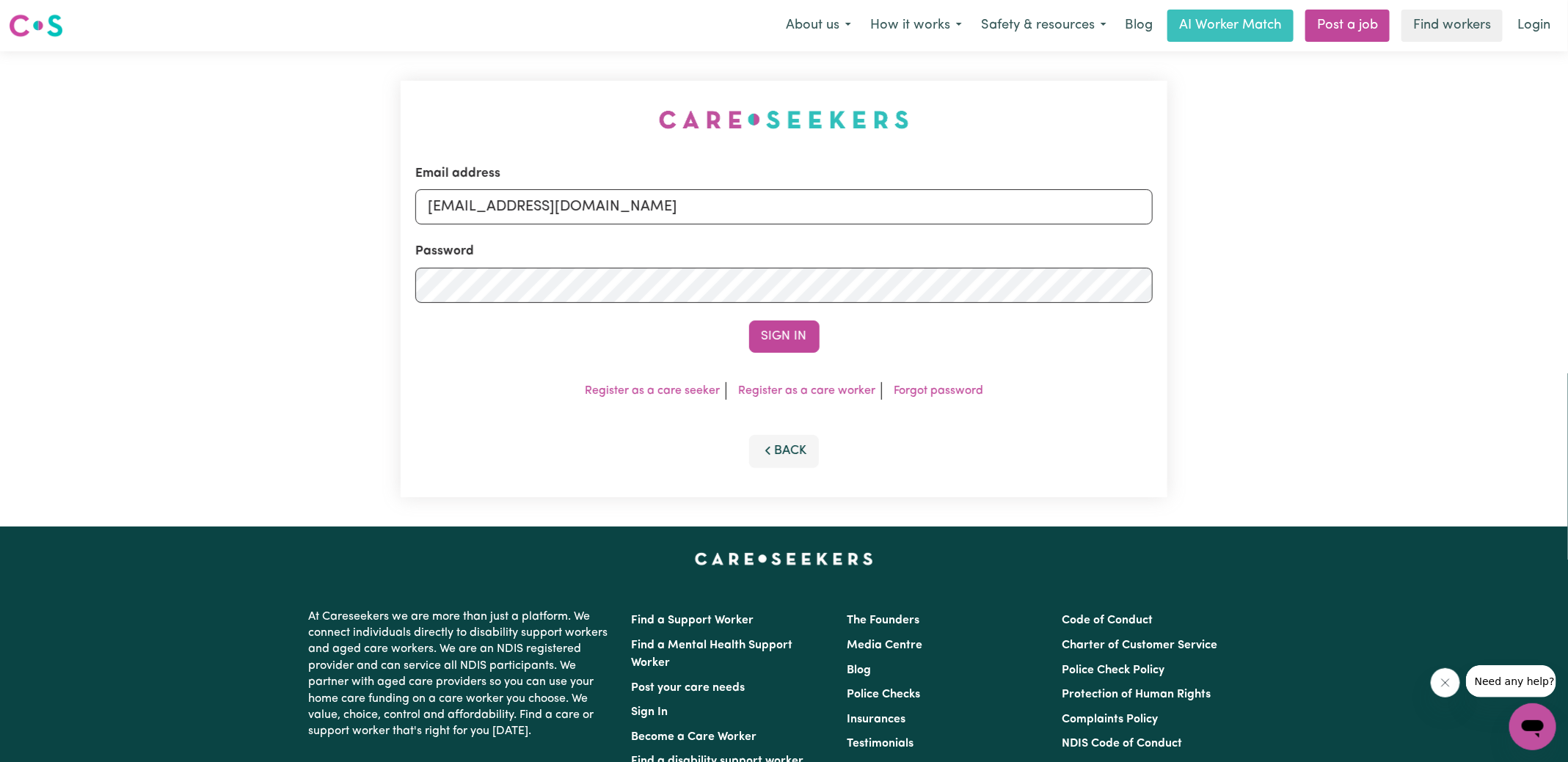
click at [434, 133] on div "Email address [EMAIL_ADDRESS][DOMAIN_NAME] Password Sign In Register as a care …" at bounding box center [784, 288] width 785 height 475
drag, startPoint x: 504, startPoint y: 208, endPoint x: 1168, endPoint y: 283, distance: 668.2
click at [1168, 283] on div "Email address [EMAIL_ADDRESS][DOMAIN_NAME] Password Sign In Register as a care …" at bounding box center [784, 288] width 785 height 475
type input "[EMAIL_ADDRESS][DOMAIN_NAME]"
click at [749, 321] on button "Sign In" at bounding box center [785, 337] width 71 height 32
